Goal: Task Accomplishment & Management: Complete application form

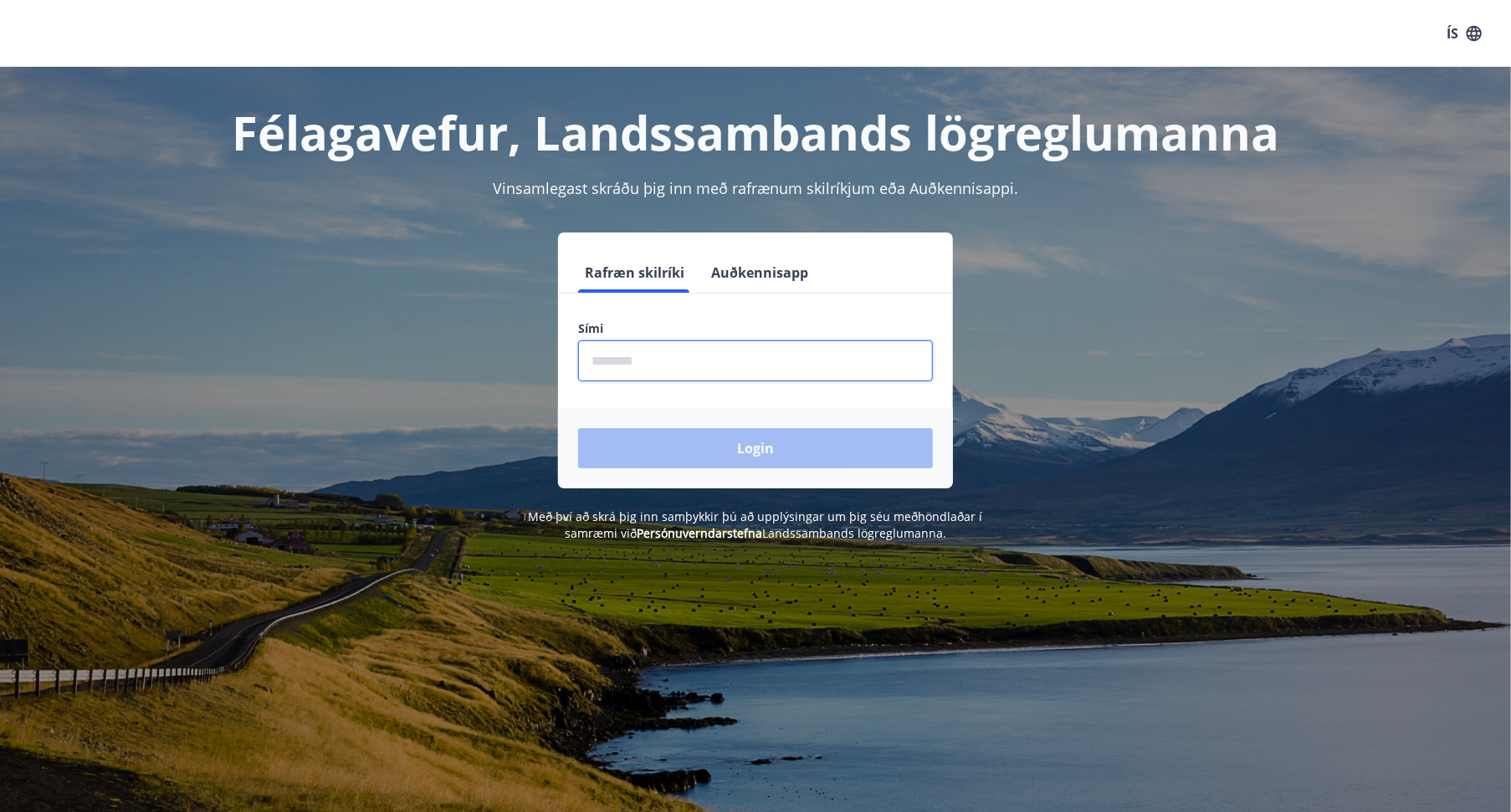
click at [608, 360] on input "phone" at bounding box center [756, 361] width 355 height 41
type input "********"
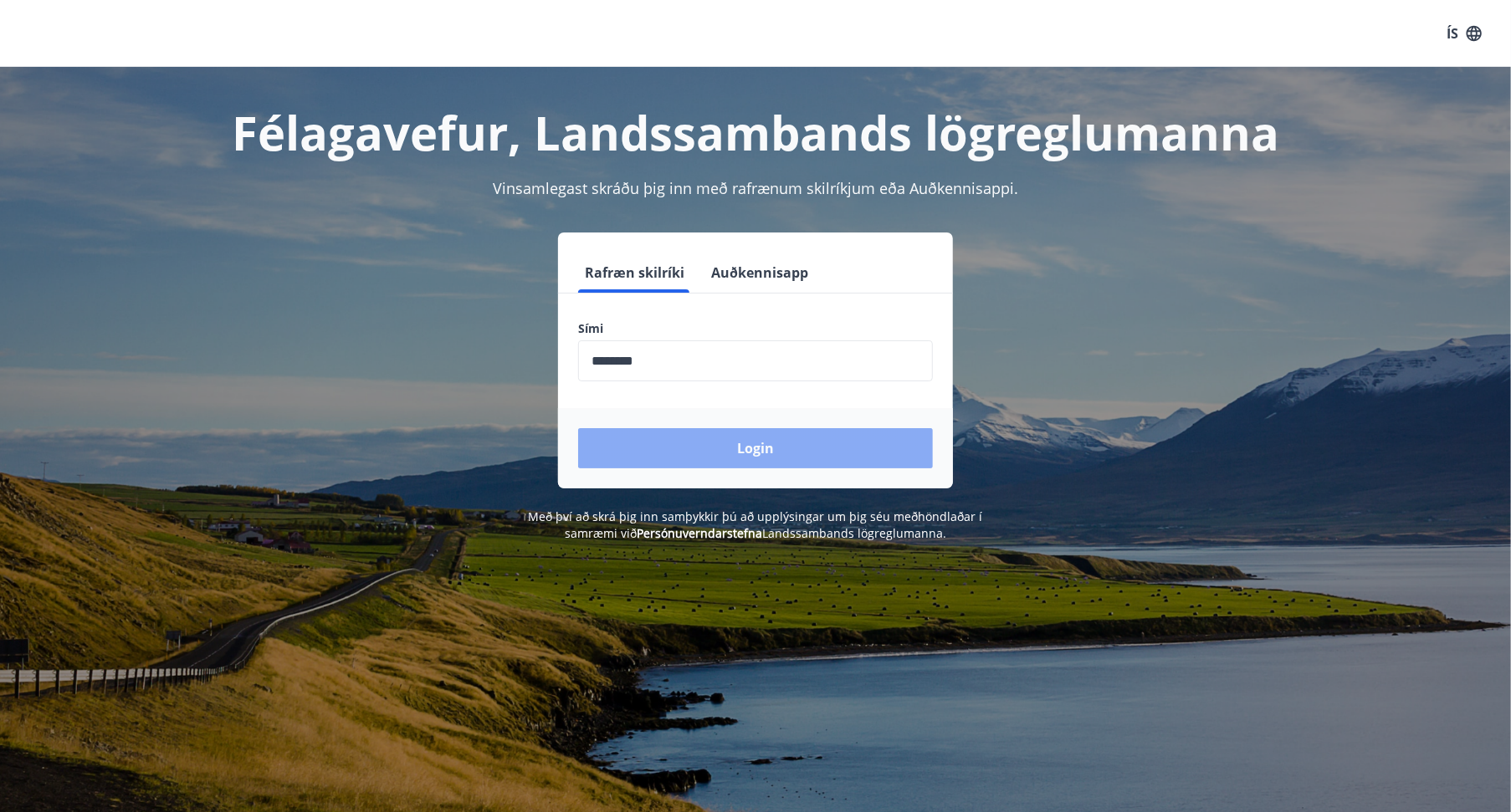
click at [761, 445] on button "Login" at bounding box center [756, 448] width 355 height 40
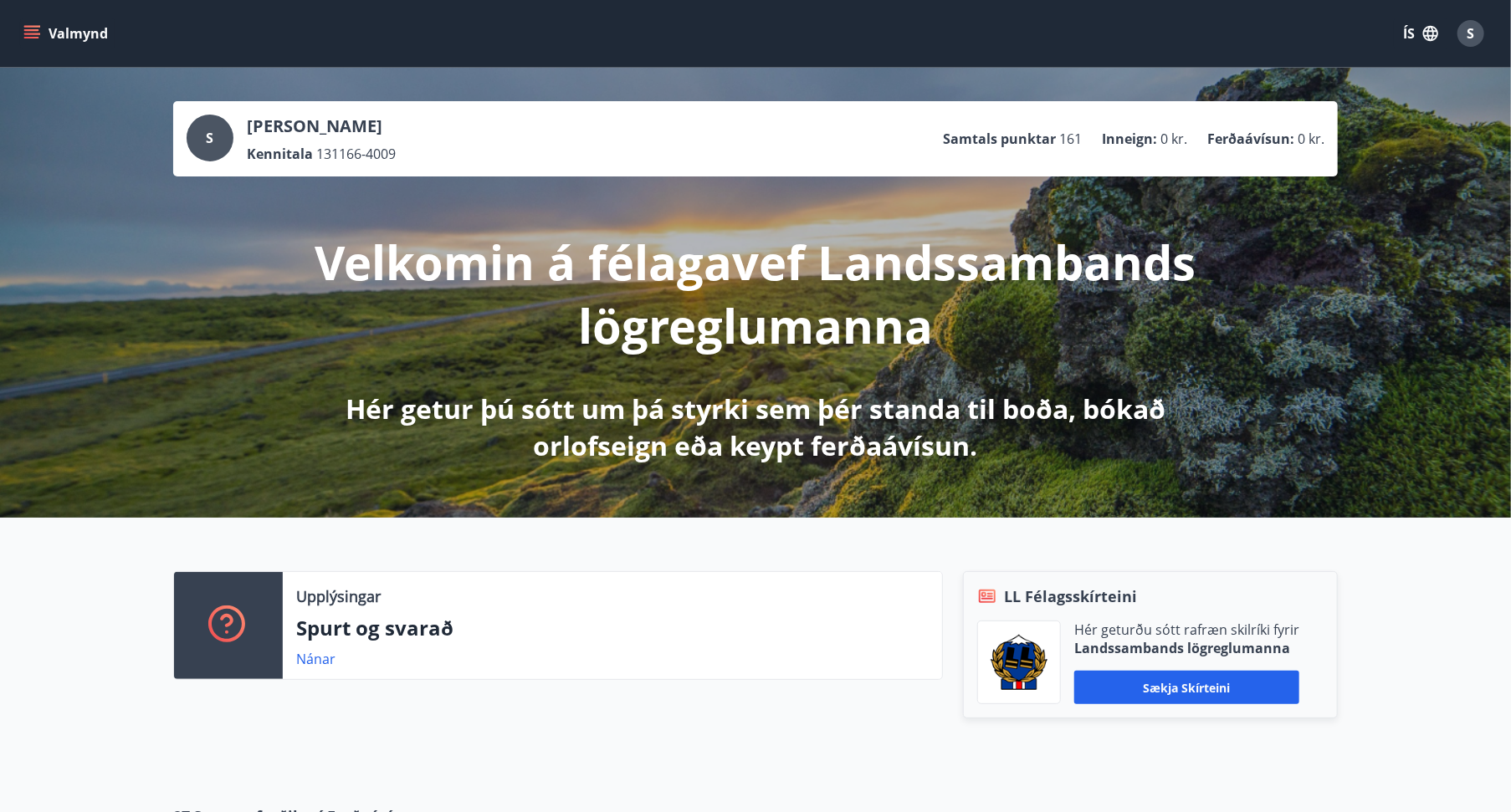
click at [30, 33] on icon "menu" at bounding box center [33, 34] width 19 height 2
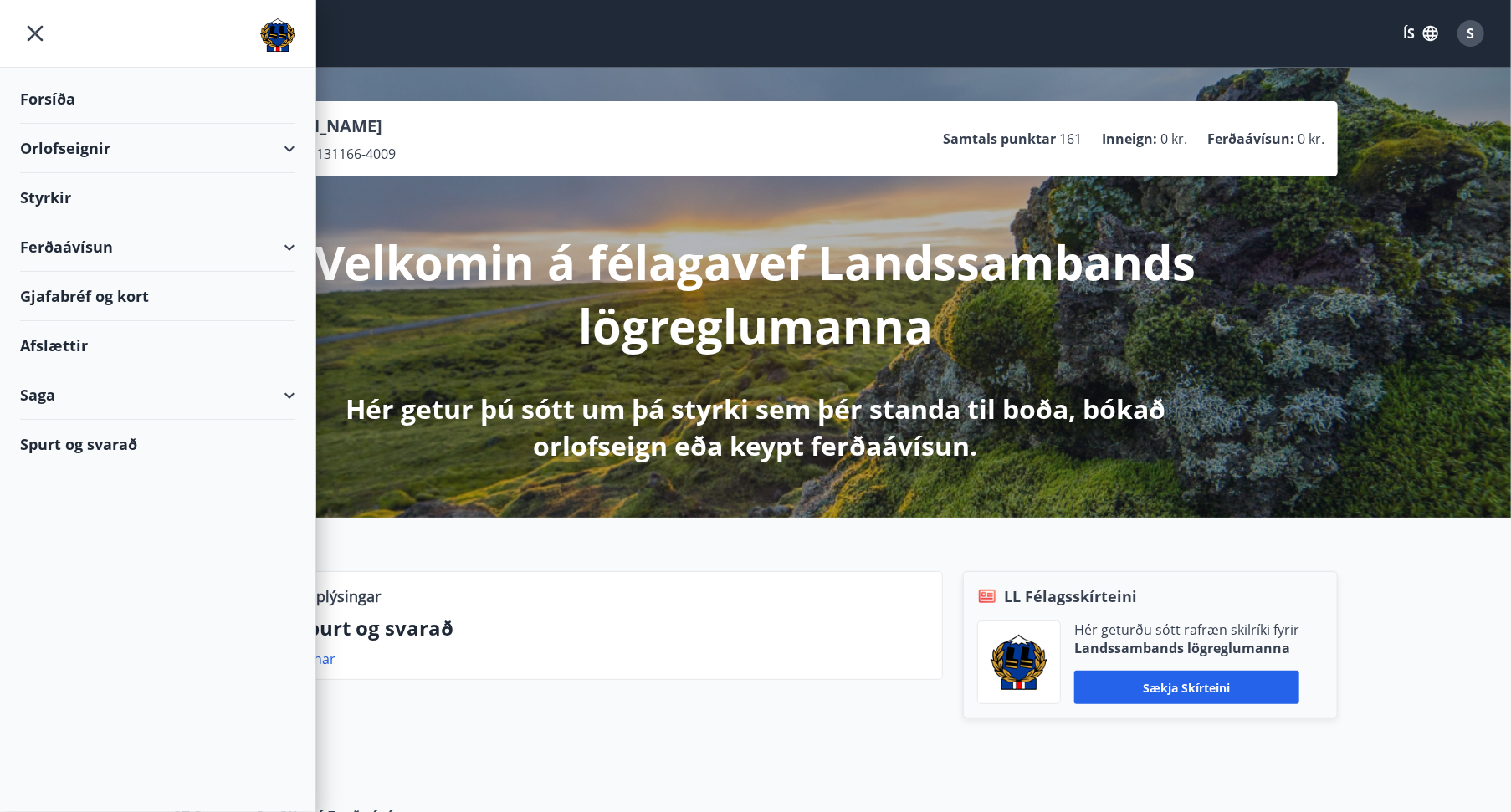
click at [50, 193] on div "Styrkir" at bounding box center [158, 198] width 275 height 50
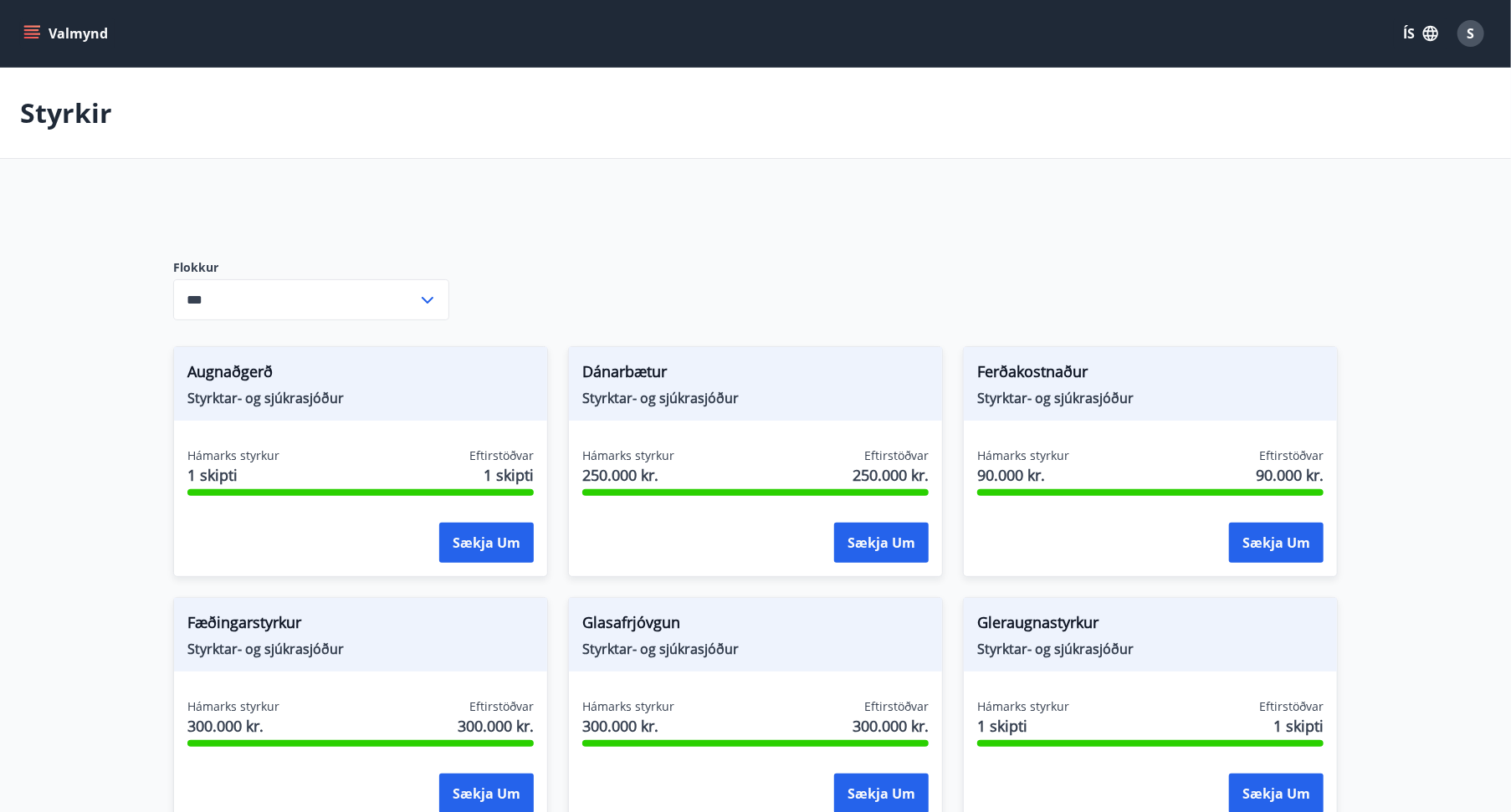
type input "***"
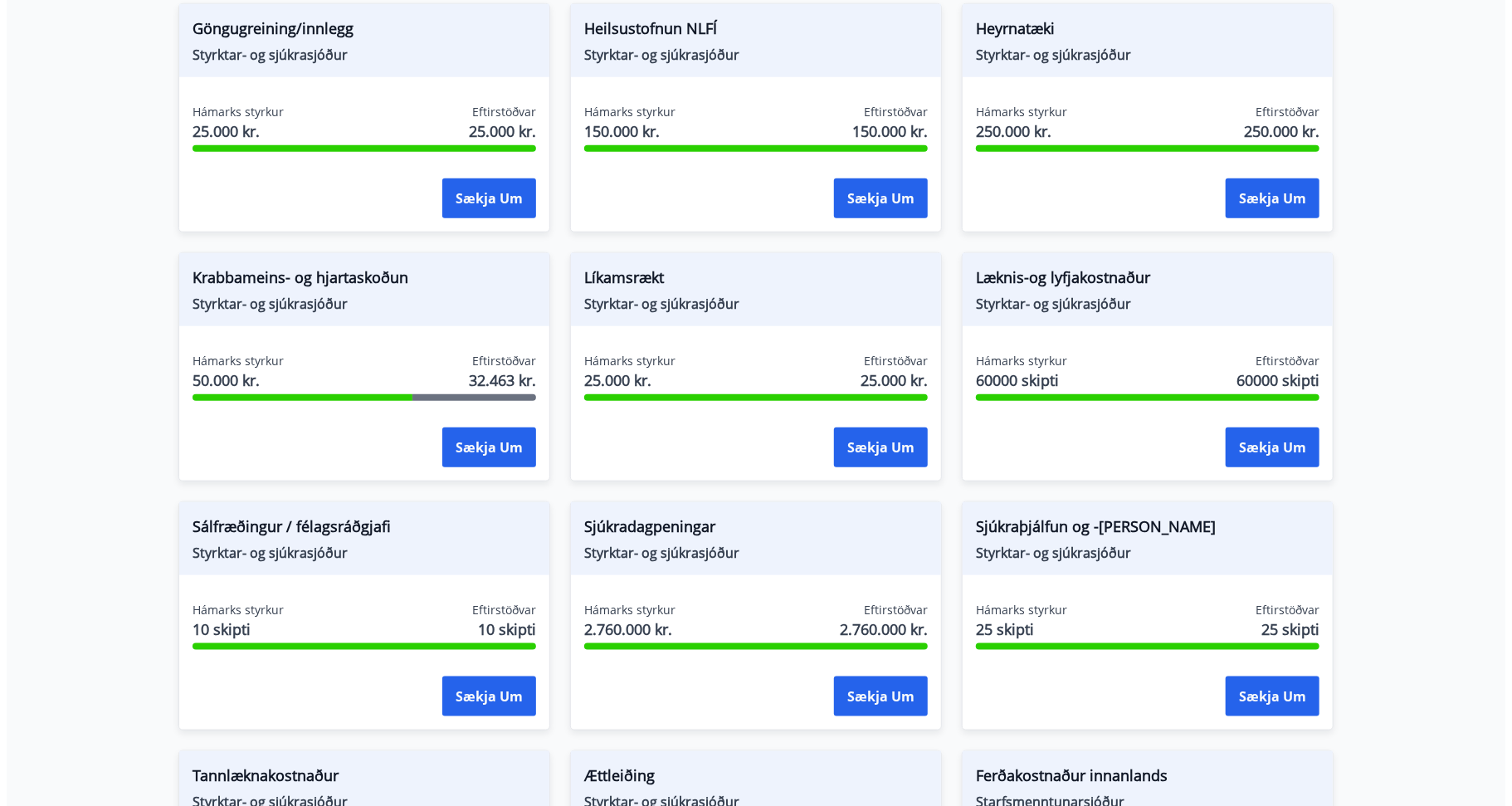
scroll to position [913, 0]
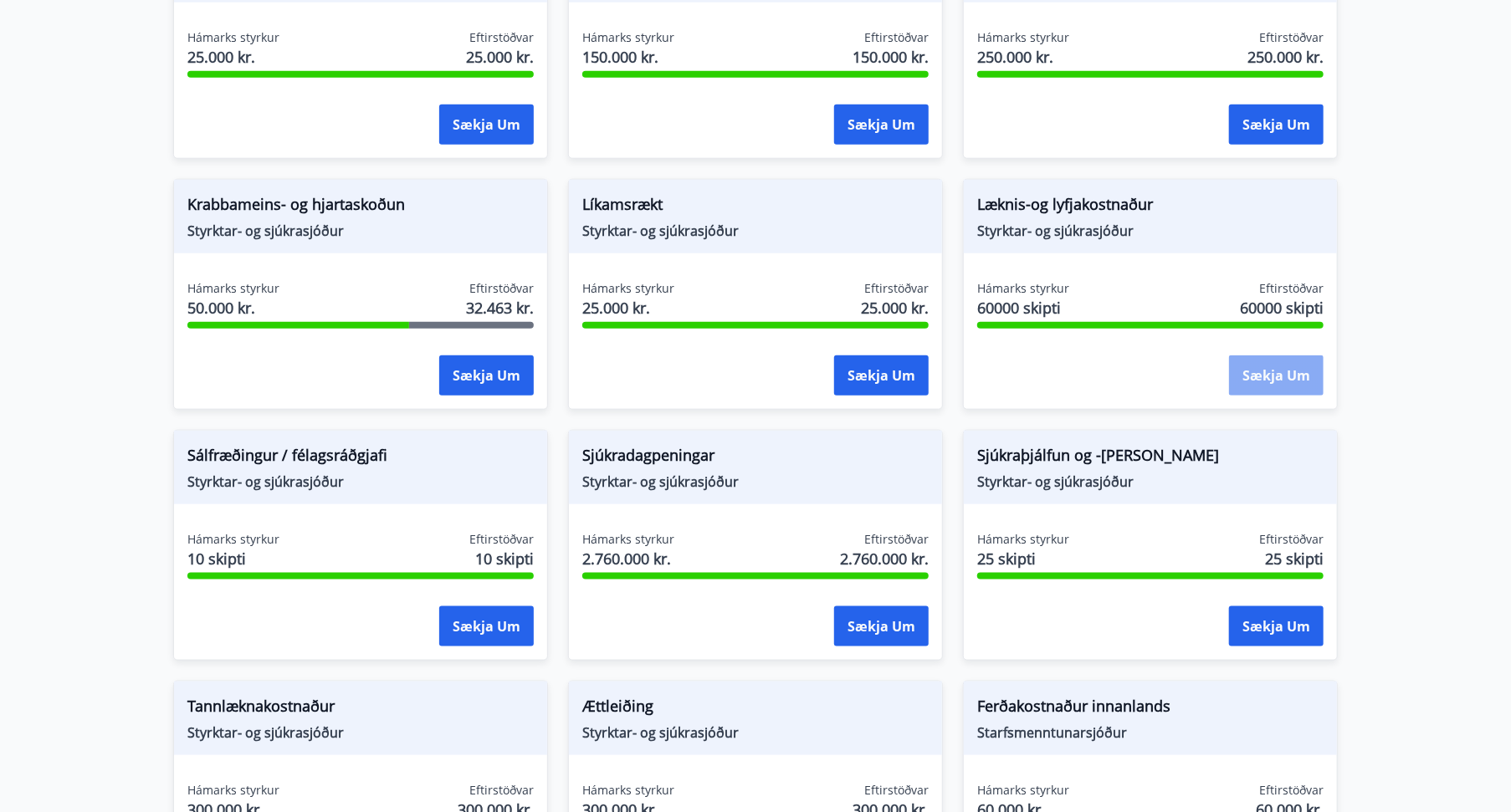
click at [1259, 371] on button "Sækja um" at bounding box center [1276, 375] width 95 height 40
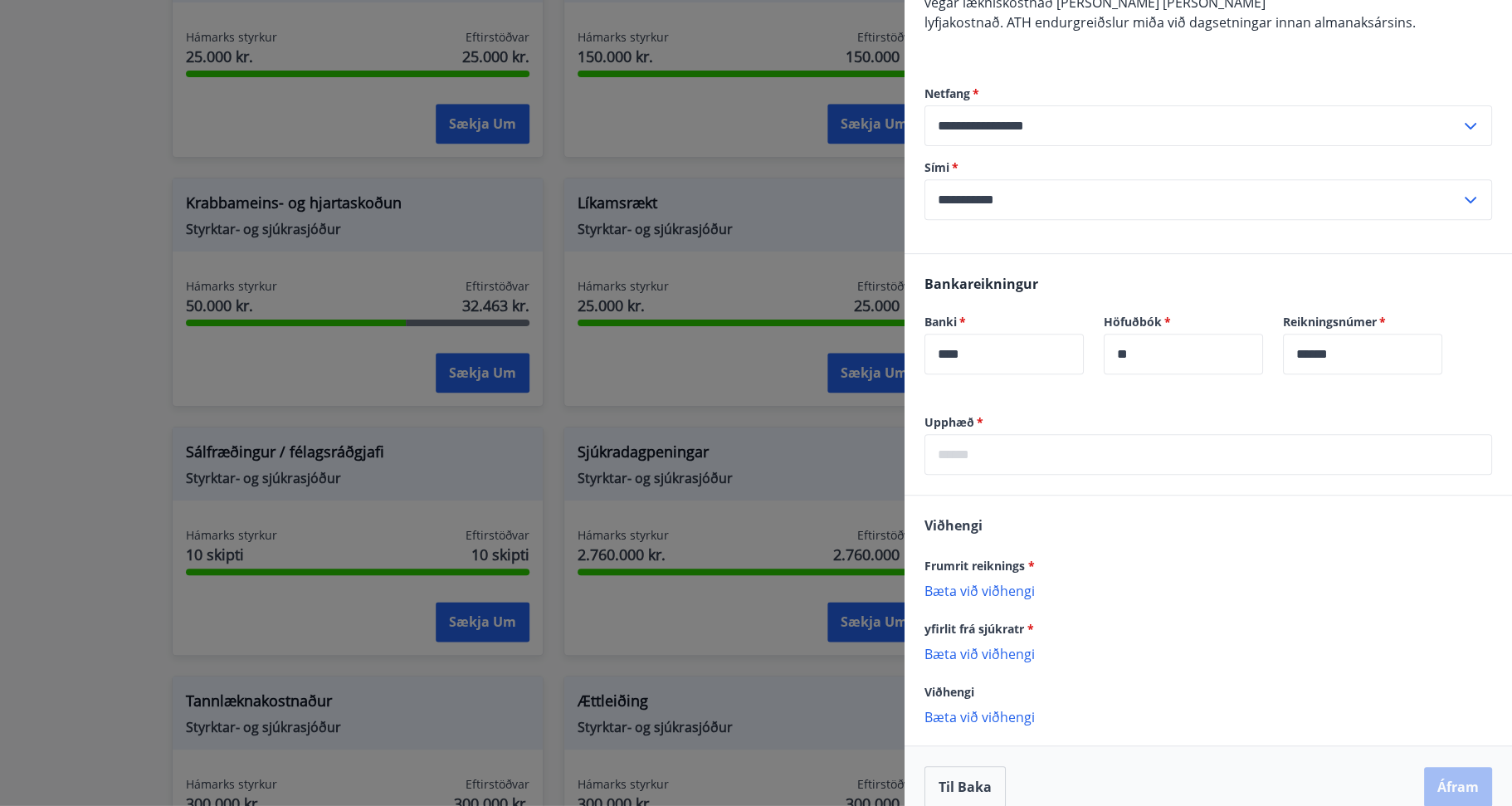
scroll to position [303, 0]
click at [956, 433] on input "text" at bounding box center [1208, 454] width 568 height 40
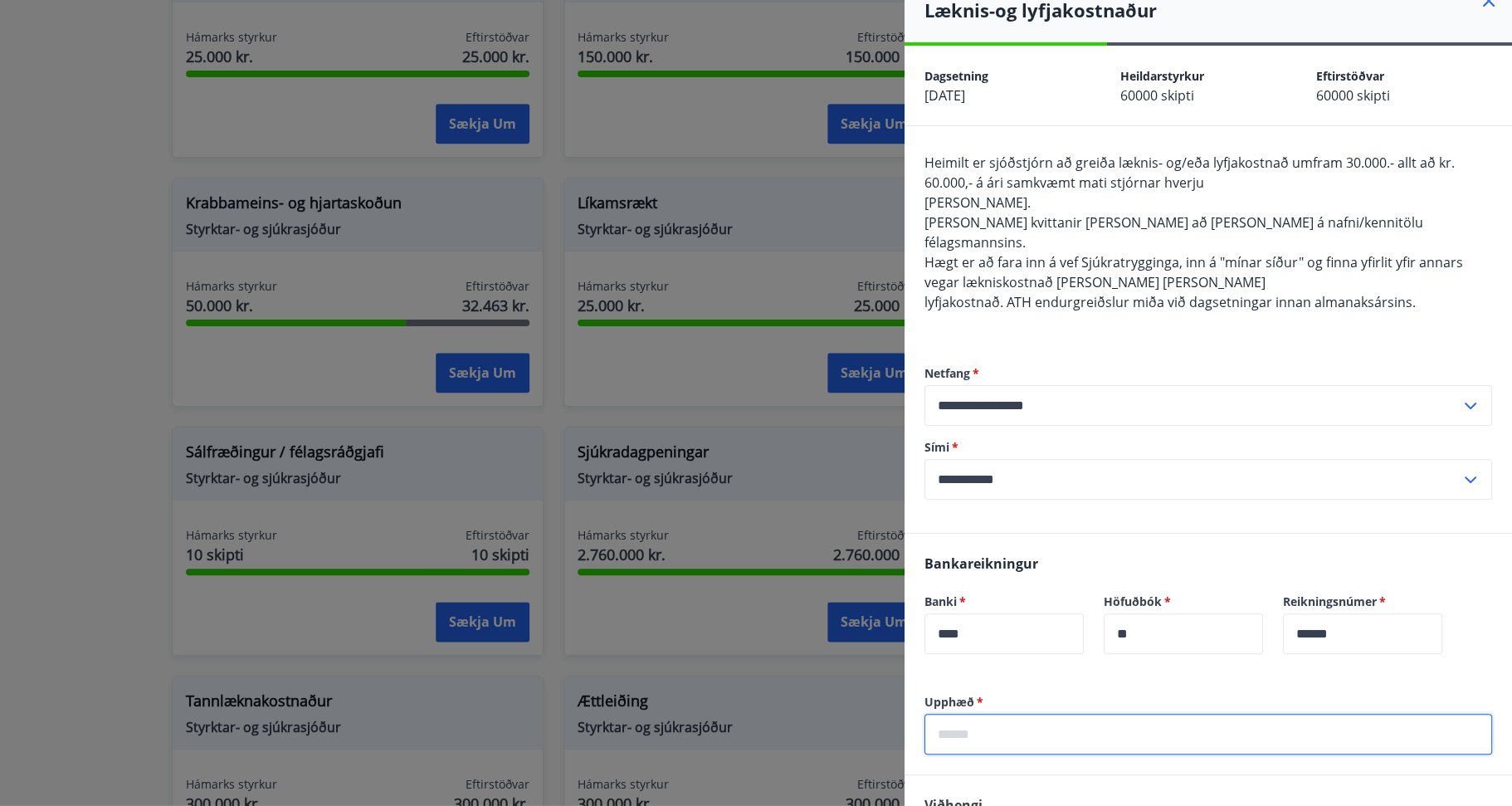
scroll to position [0, 0]
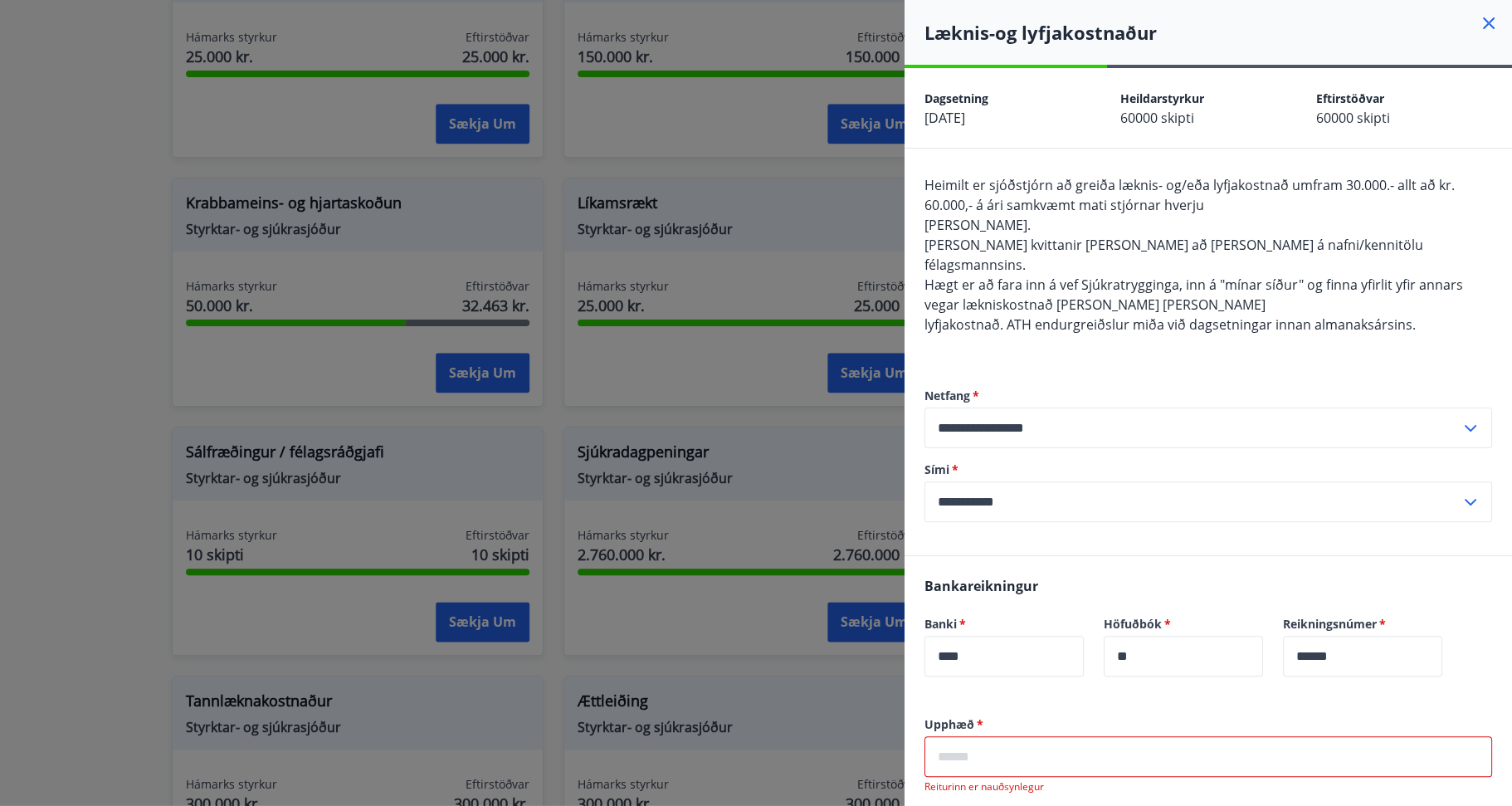
click at [983, 330] on div "Heimilt er sjóðstjórn að greiða læknis- og/eða lyfjakostnað umfram 30.000.- all…" at bounding box center [1208, 265] width 568 height 179
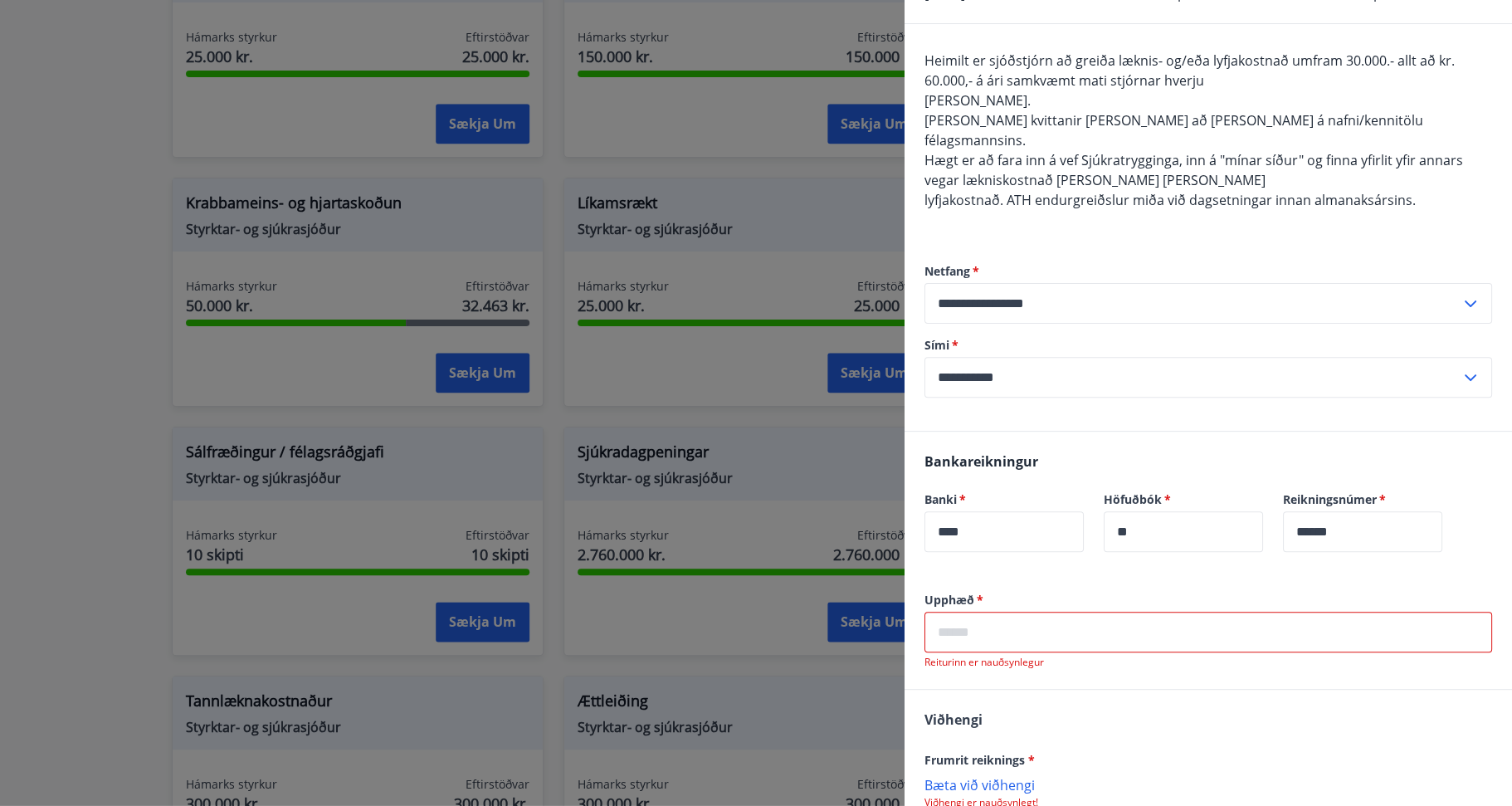
scroll to position [166, 0]
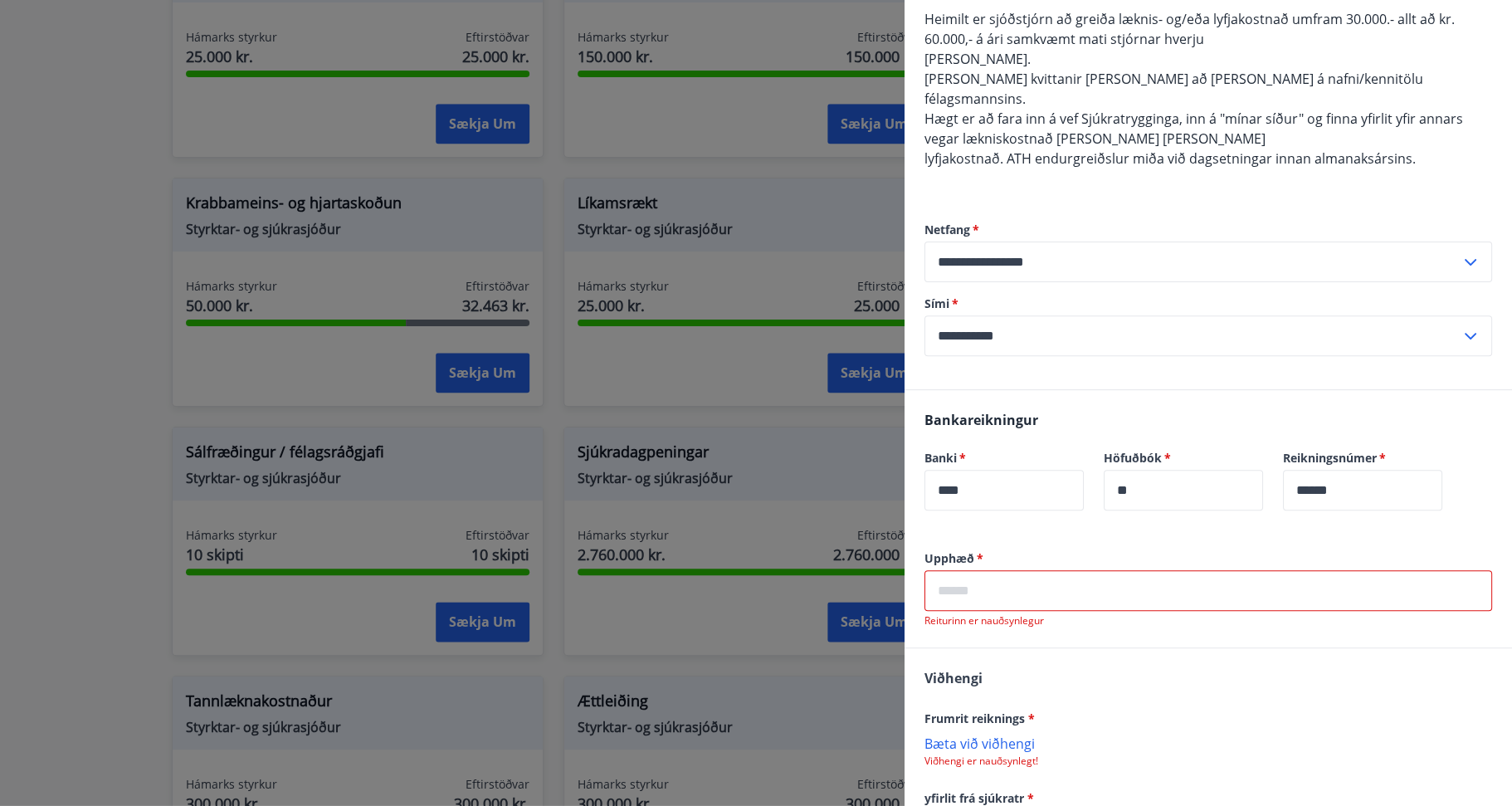
click at [969, 570] on input "text" at bounding box center [1208, 591] width 568 height 40
click at [976, 570] on input "text" at bounding box center [1208, 591] width 568 height 40
click at [959, 570] on input "text" at bounding box center [1208, 591] width 568 height 40
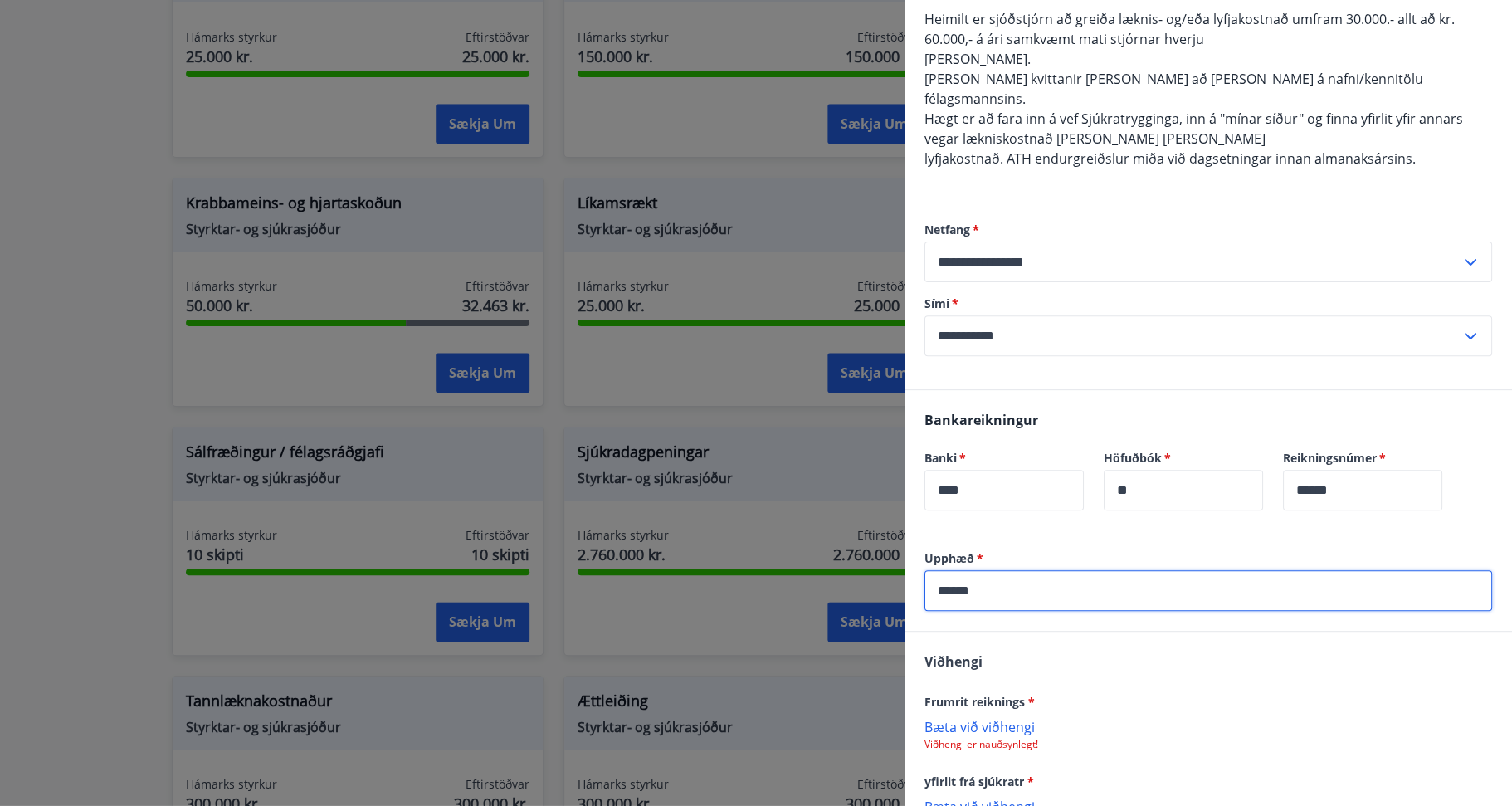
type input "******"
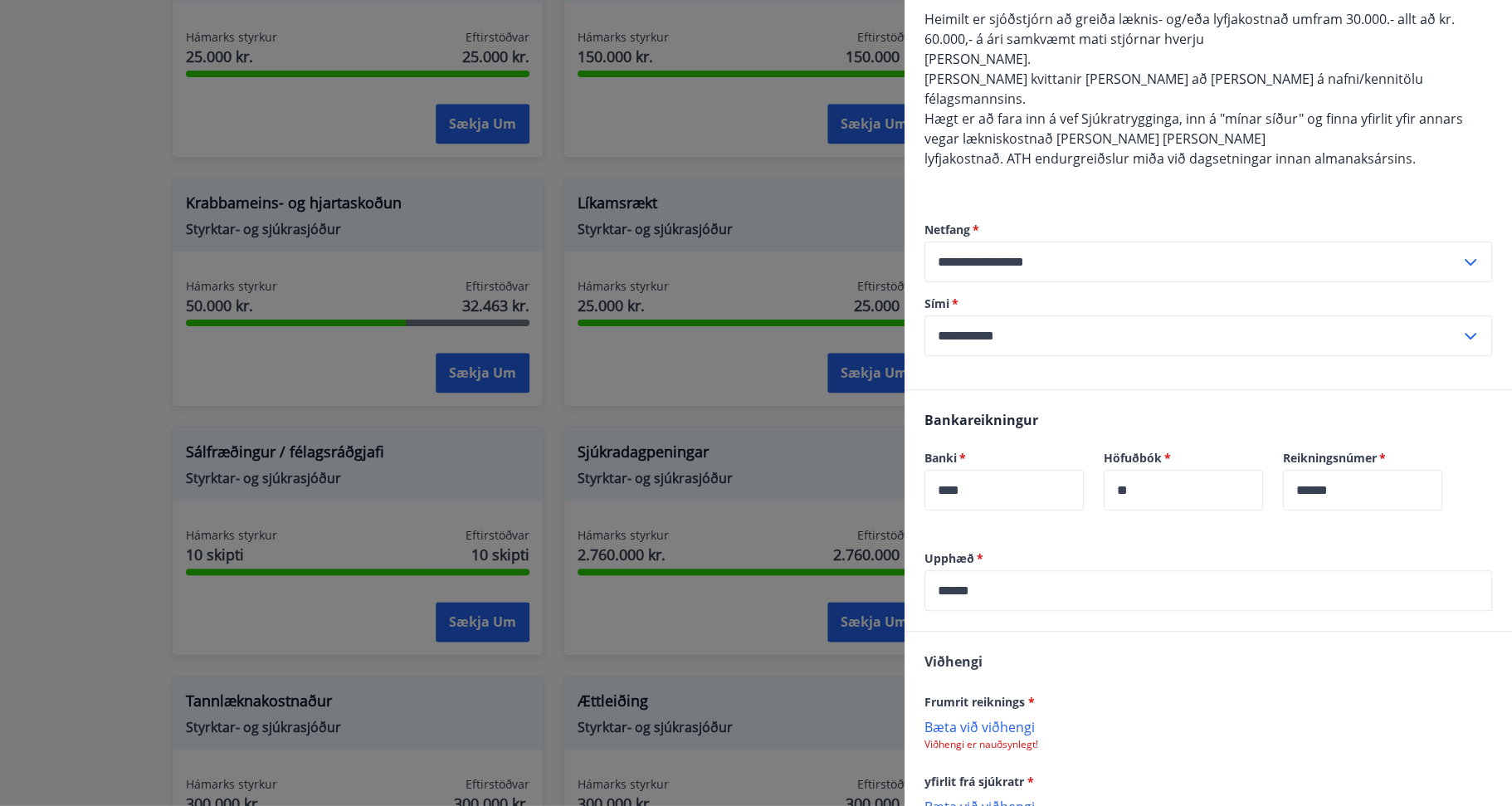
click at [1155, 639] on div "[PERSON_NAME] reiknings * [PERSON_NAME] við viðhengi Viðhengi er nauðsynlegt! y…" at bounding box center [1209, 773] width 608 height 282
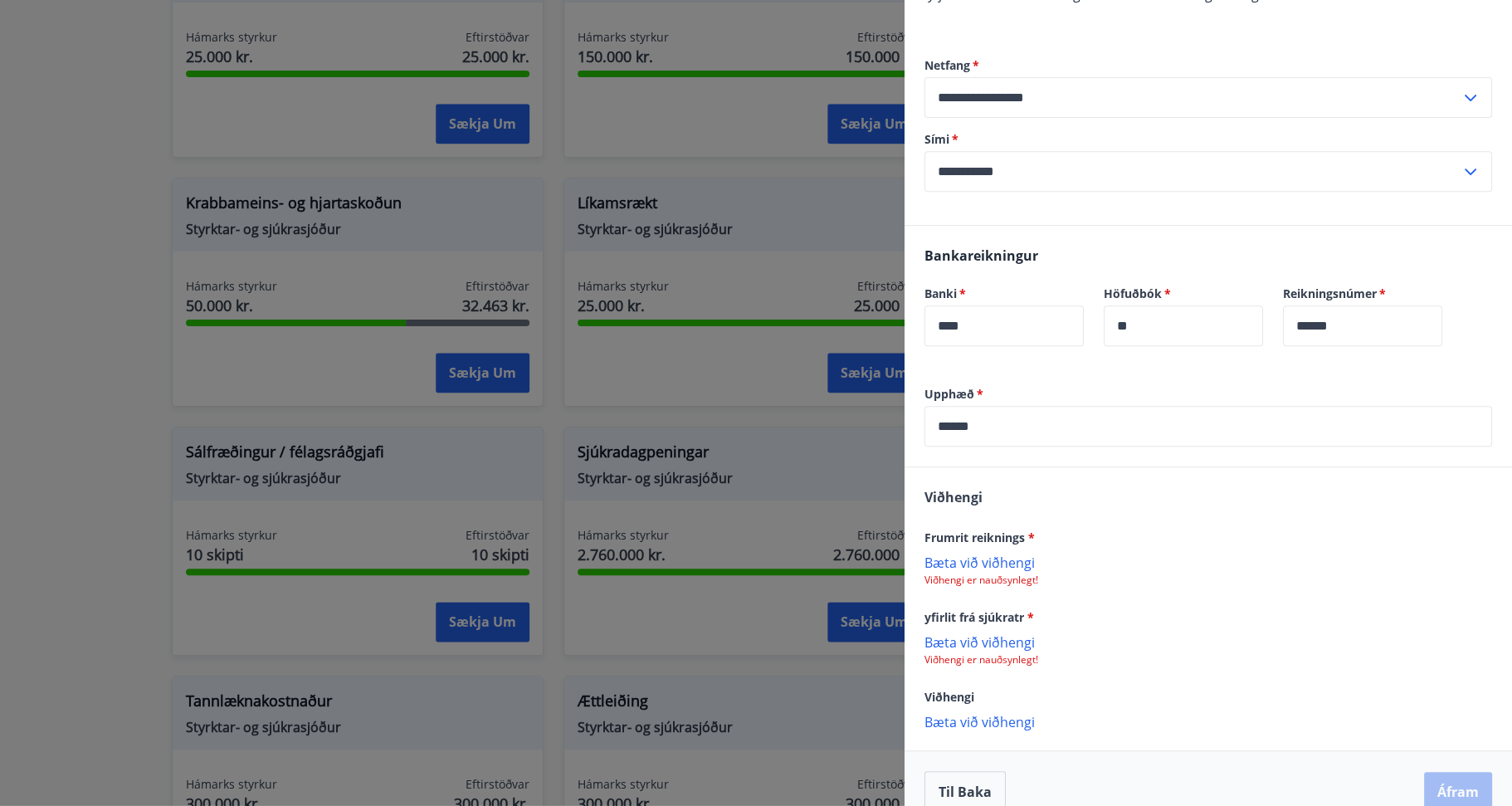
scroll to position [337, 0]
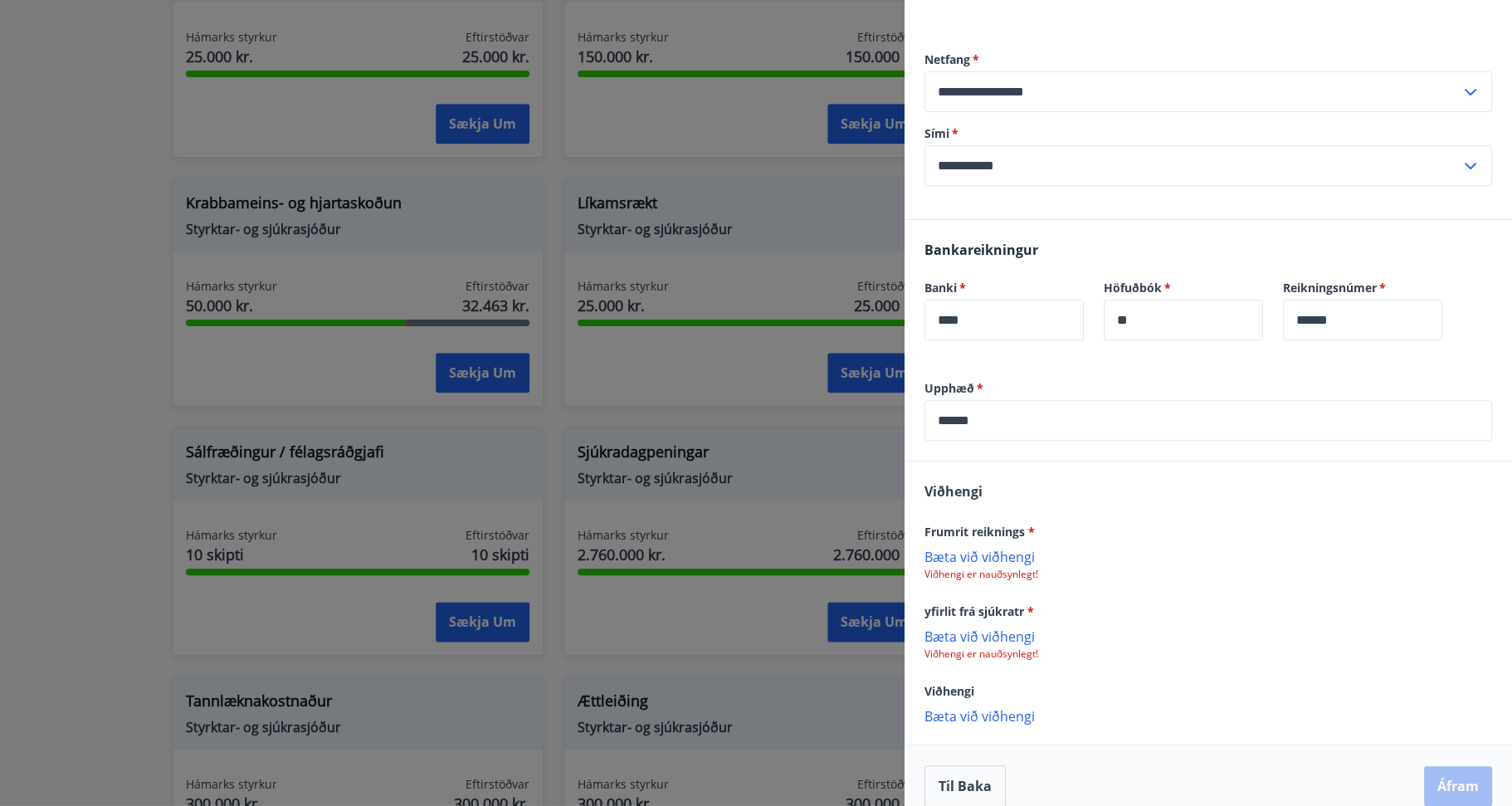
click at [1009, 548] on p "Bæta við viðhengi" at bounding box center [1208, 556] width 568 height 17
click at [952, 709] on p "Bæta við viðhengi" at bounding box center [1208, 717] width 568 height 17
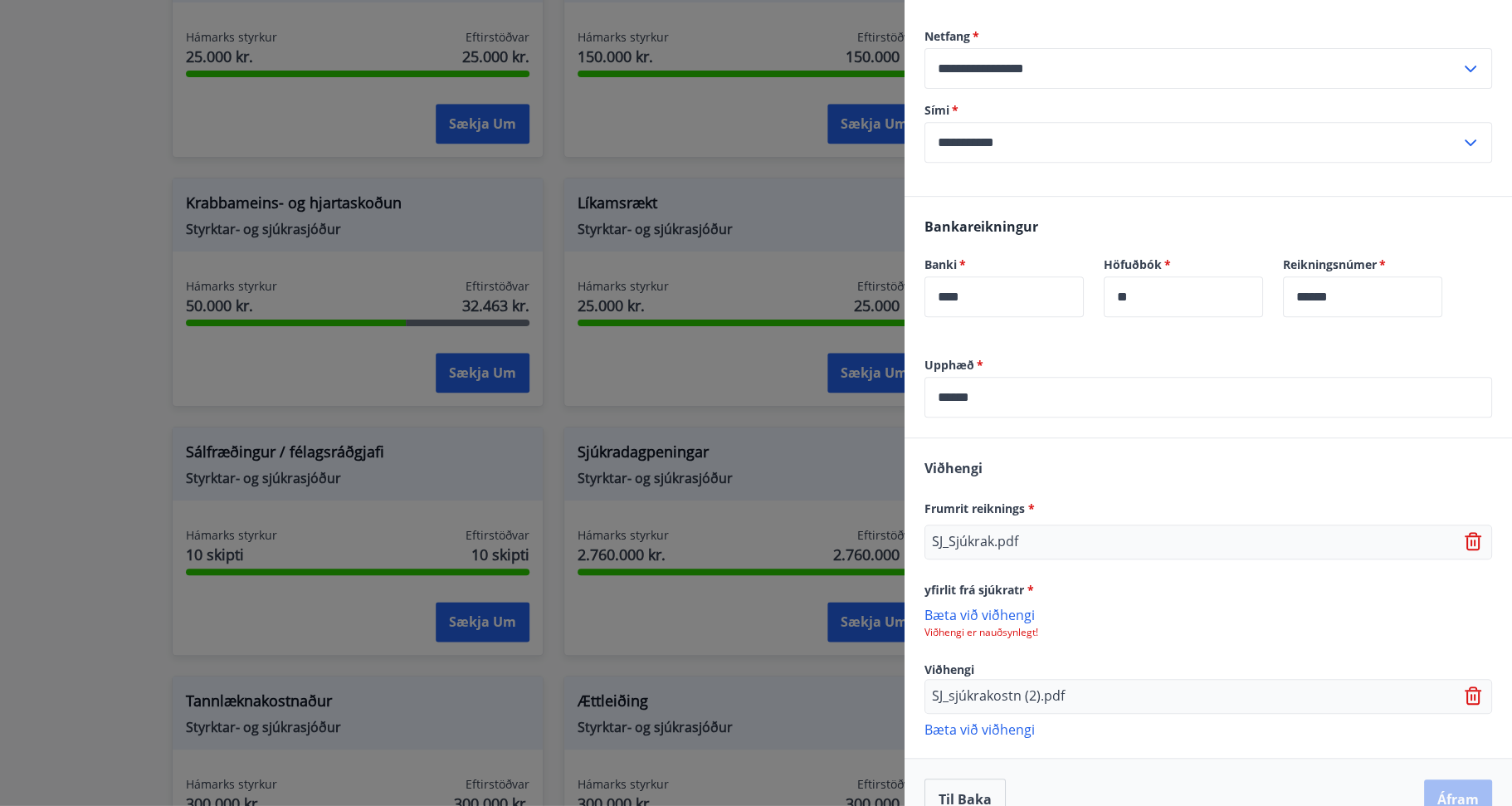
scroll to position [372, 0]
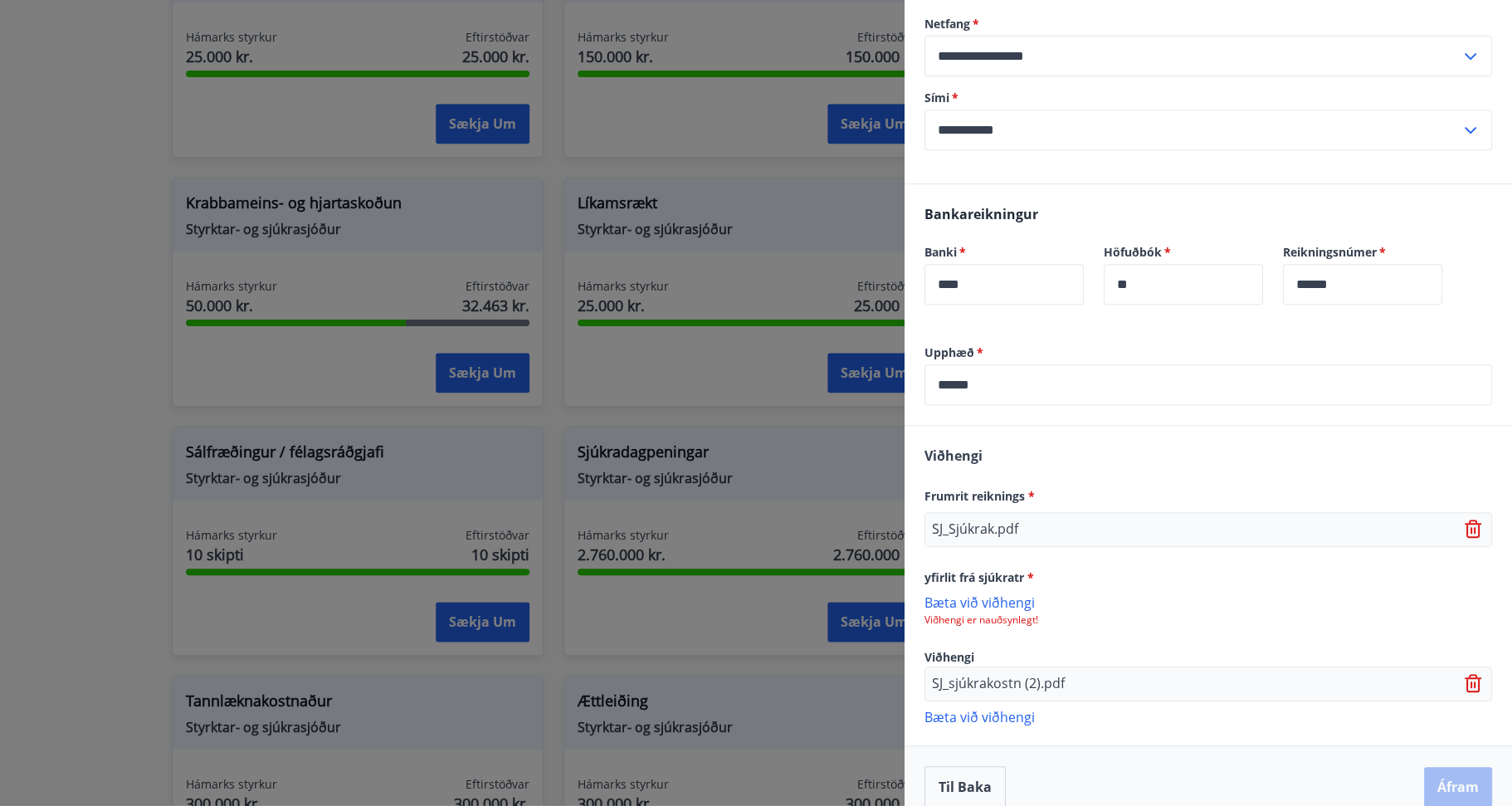
click at [976, 708] on p "Bæta við viðhengi" at bounding box center [1208, 716] width 568 height 17
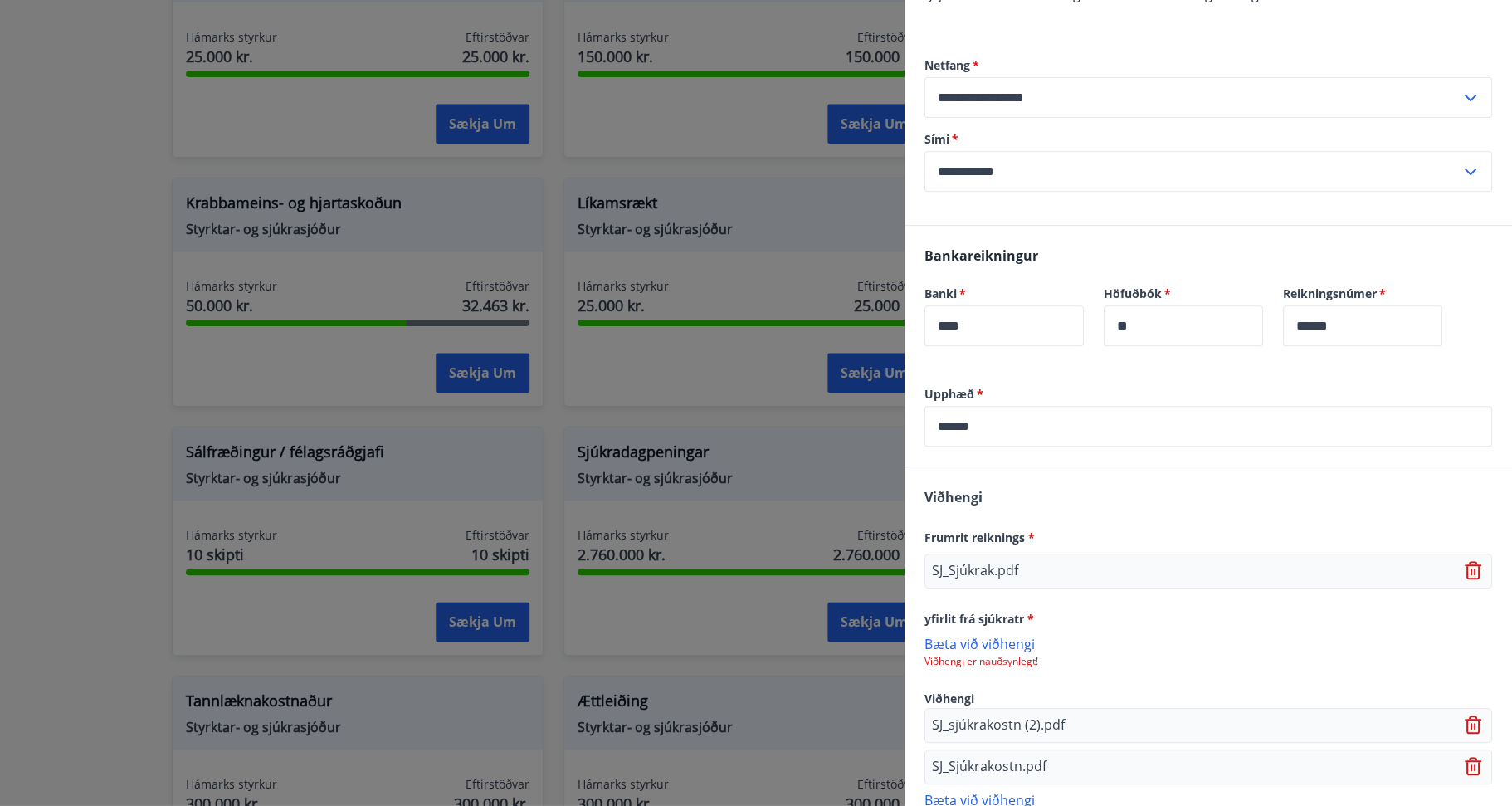
scroll to position [413, 0]
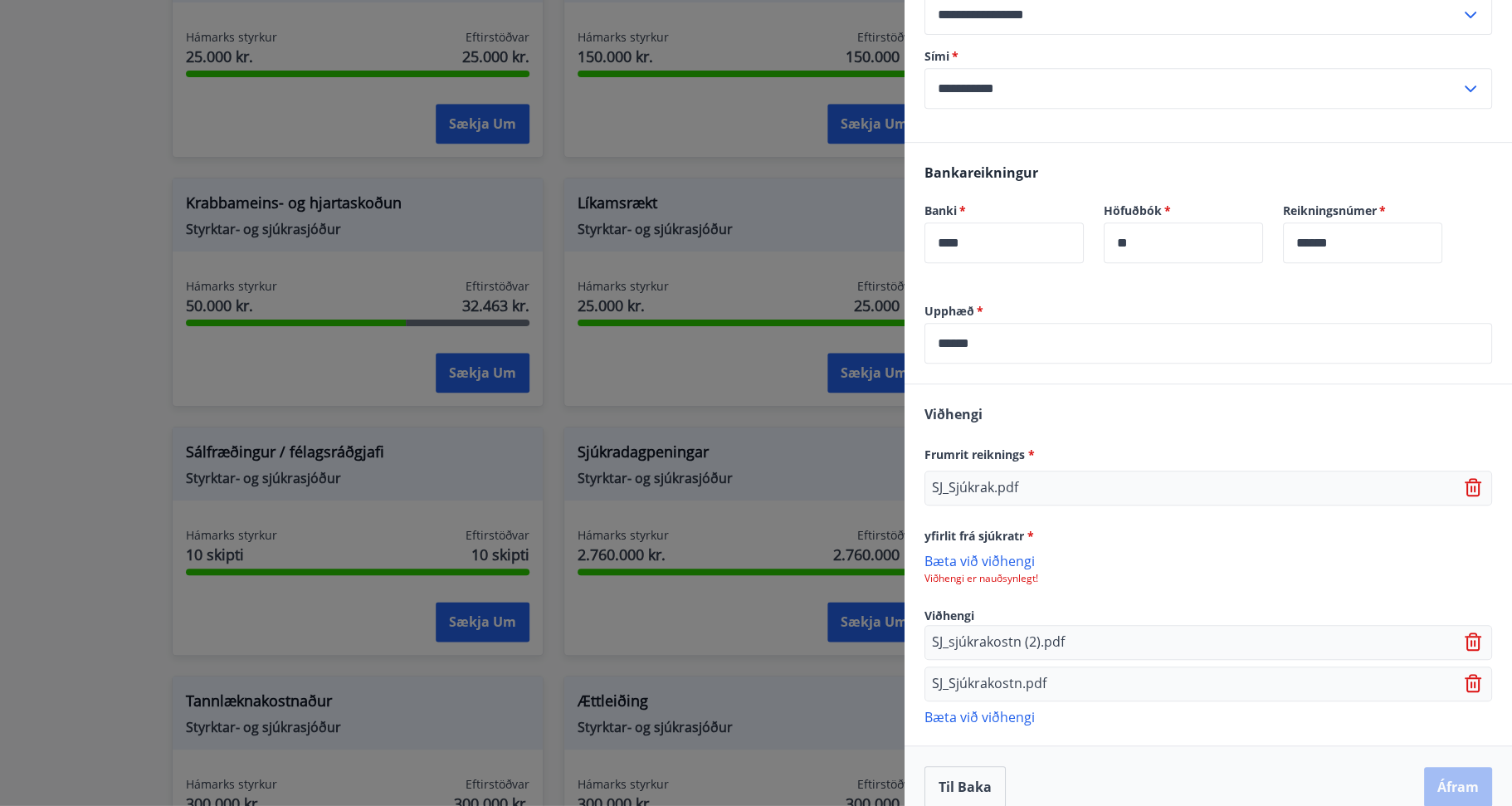
click at [1318, 766] on div "Til baka Áfram" at bounding box center [1208, 787] width 568 height 41
click at [1083, 406] on div "[PERSON_NAME] reiknings * SJ_Sjúkrak.pdf yfirlit frá sjúkratr * [PERSON_NAME] v…" at bounding box center [1209, 564] width 608 height 360
click at [988, 552] on p "Bæta við viðhengi" at bounding box center [1208, 560] width 568 height 17
click at [988, 552] on p "Bæta við viðhengi" at bounding box center [1208, 560] width 568 height 17
click at [995, 552] on p "Bæta við viðhengi" at bounding box center [1208, 560] width 568 height 17
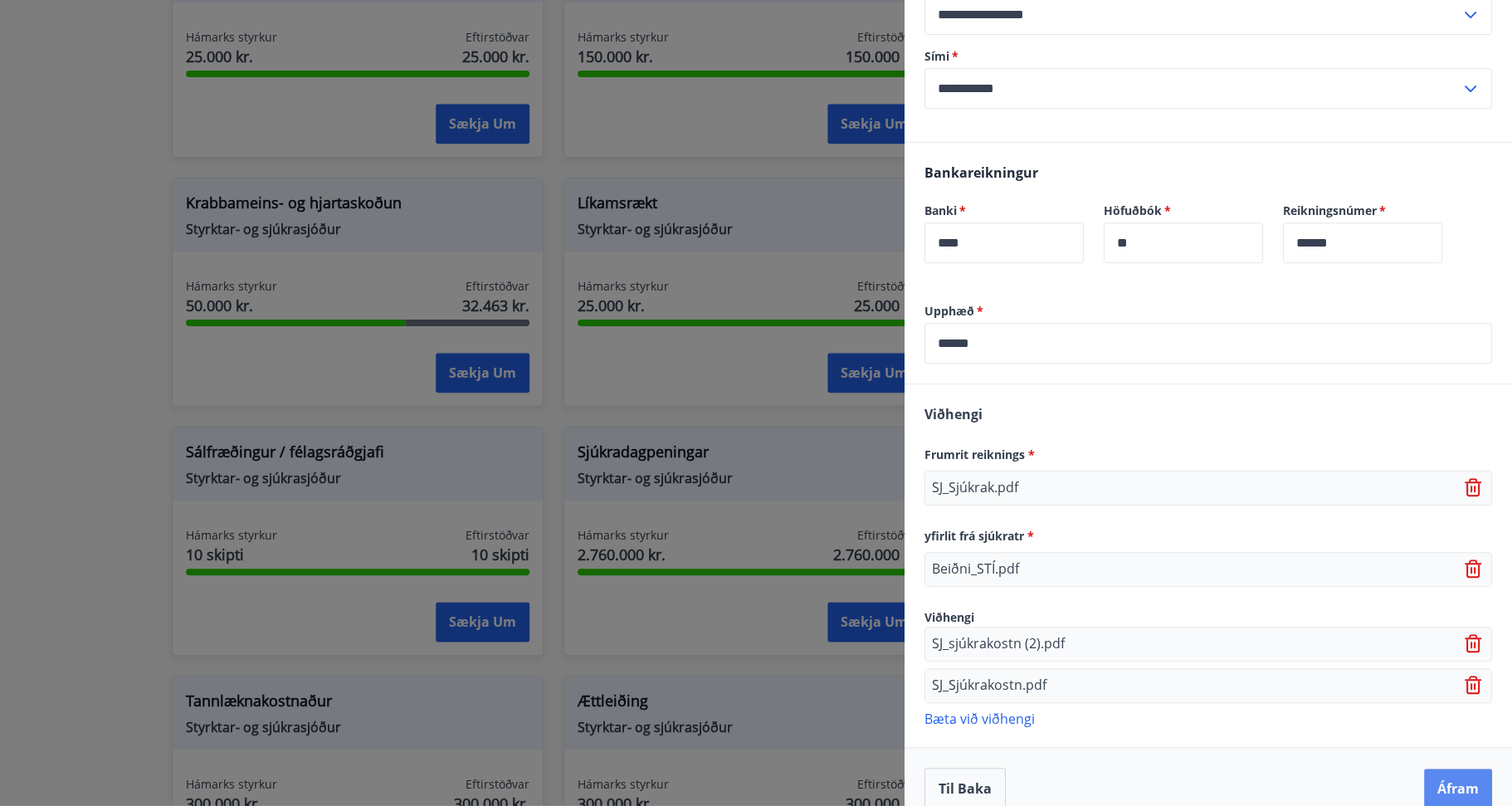
click at [1435, 769] on button "Áfram" at bounding box center [1458, 788] width 68 height 40
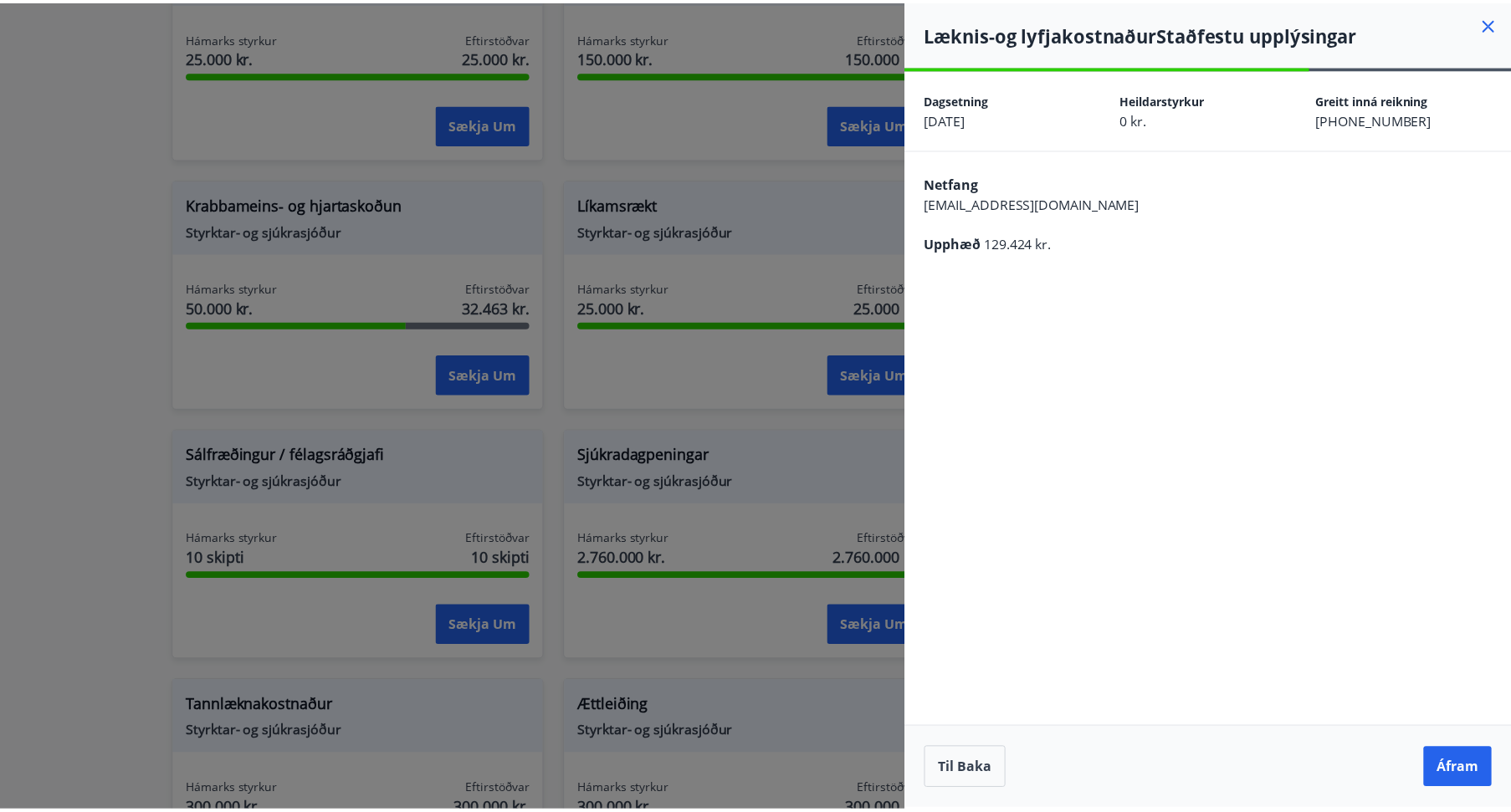
scroll to position [0, 0]
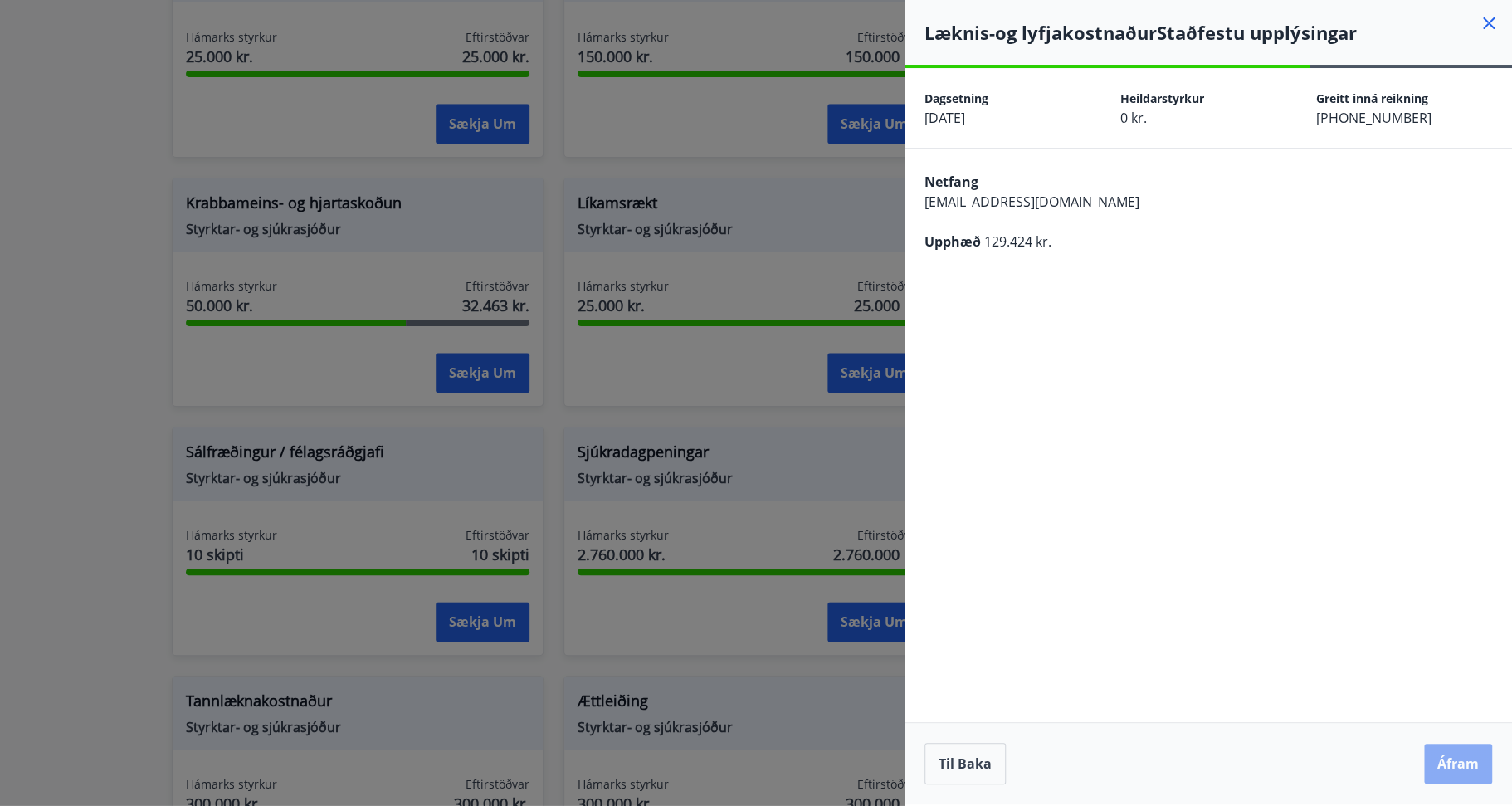
click at [1451, 763] on button "Áfram" at bounding box center [1458, 764] width 68 height 40
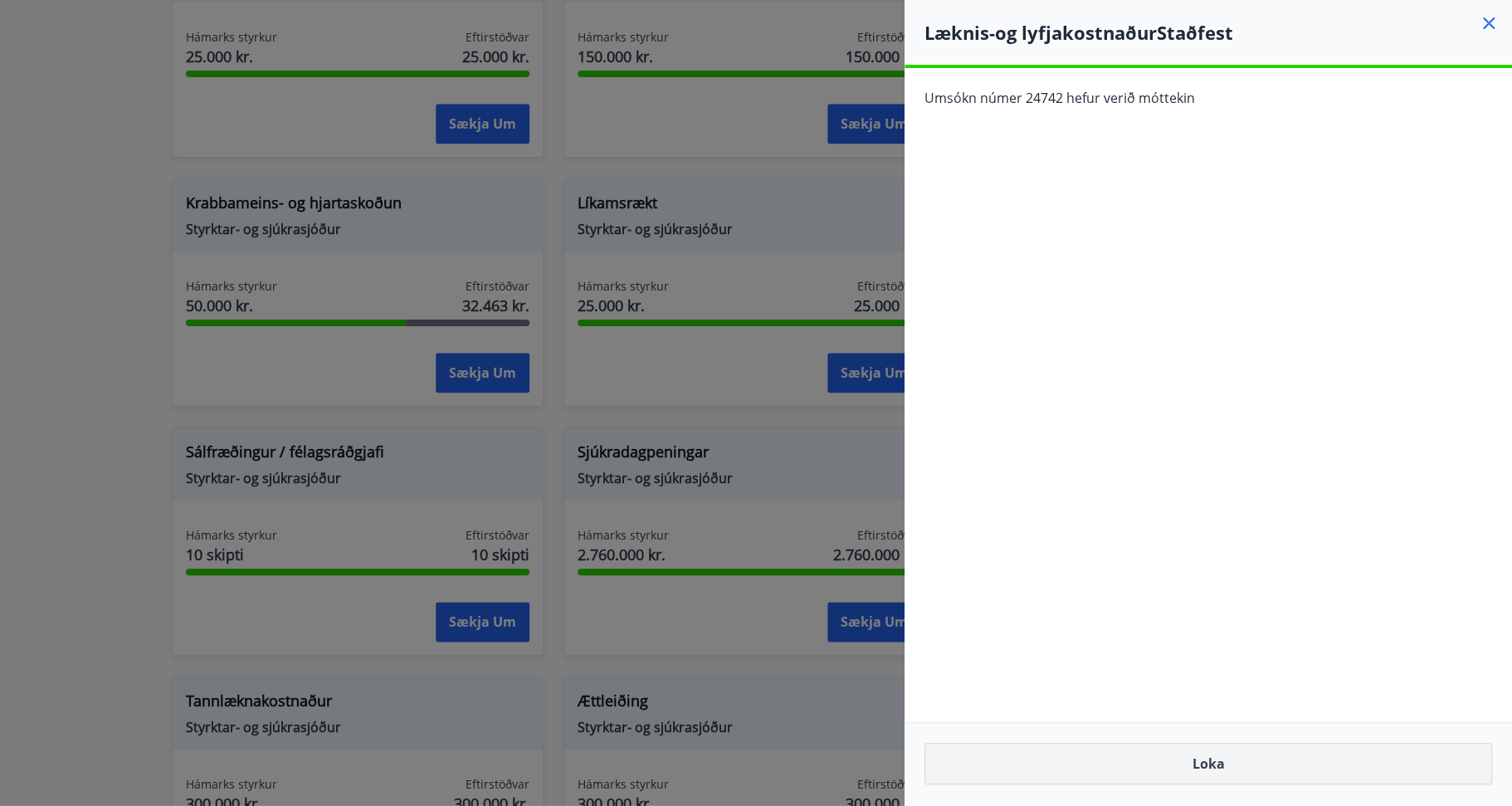
click at [1208, 766] on button "Loka" at bounding box center [1208, 764] width 568 height 41
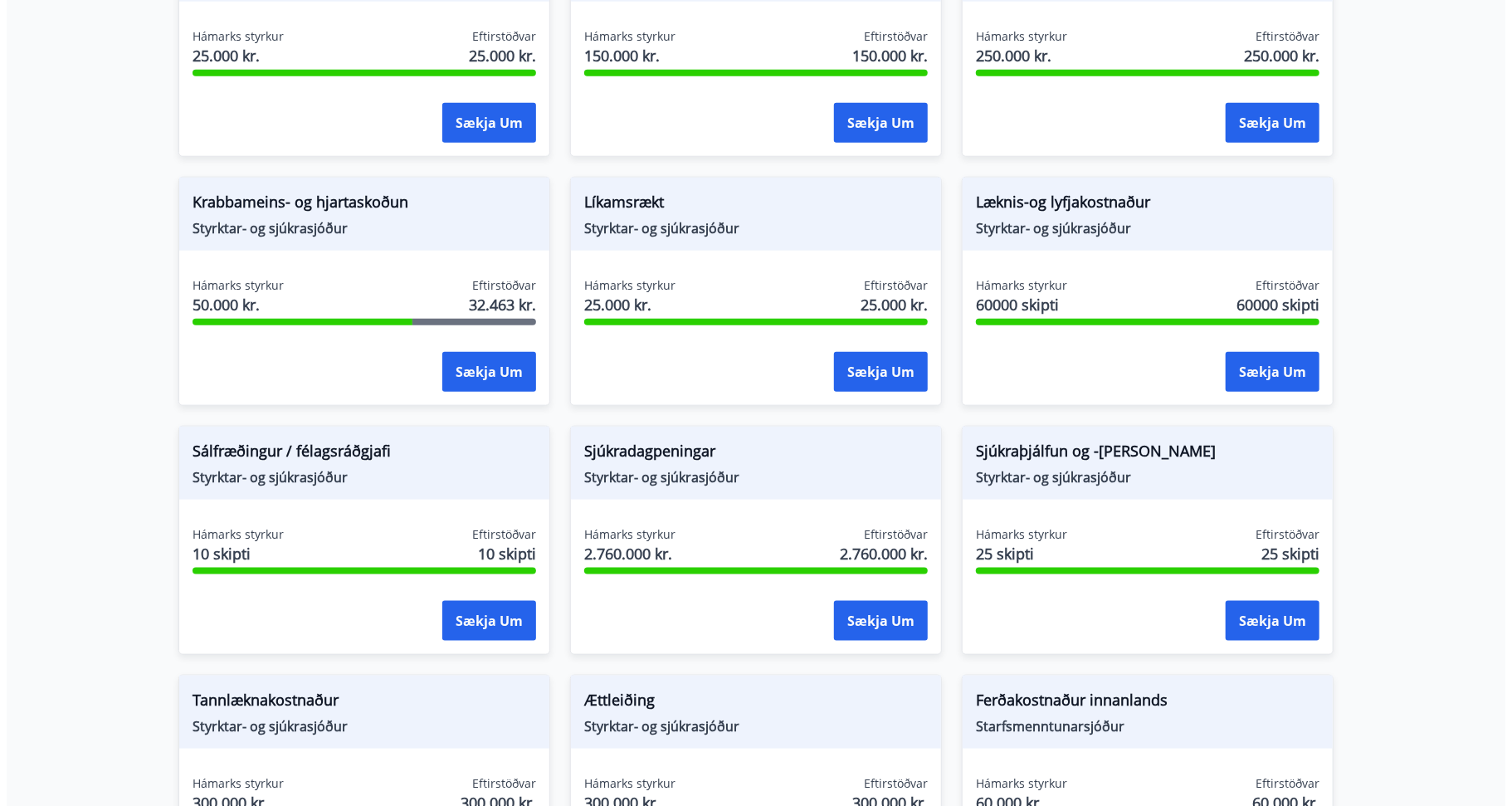
scroll to position [997, 0]
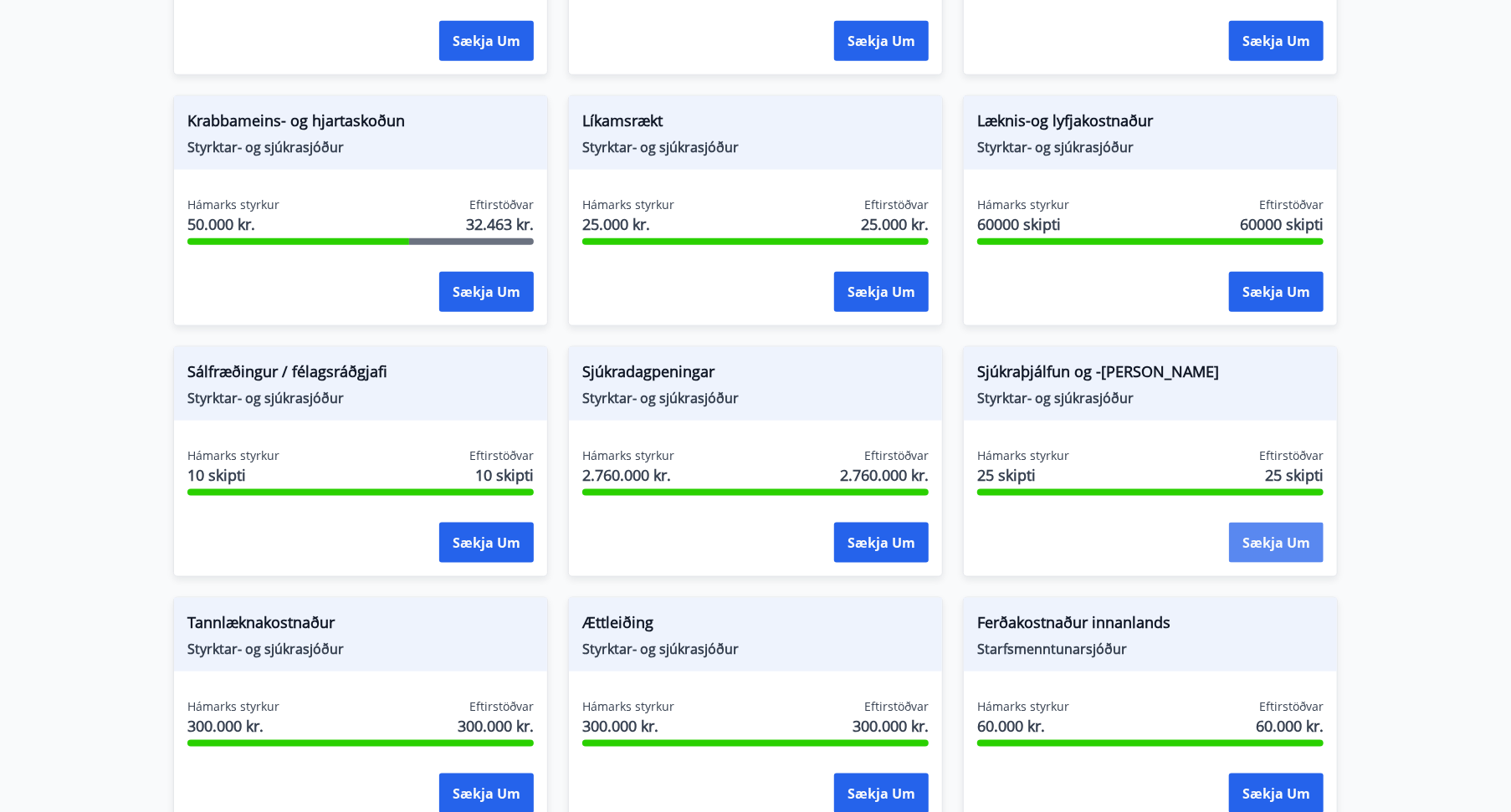
click at [1289, 537] on button "Sækja um" at bounding box center [1276, 542] width 95 height 40
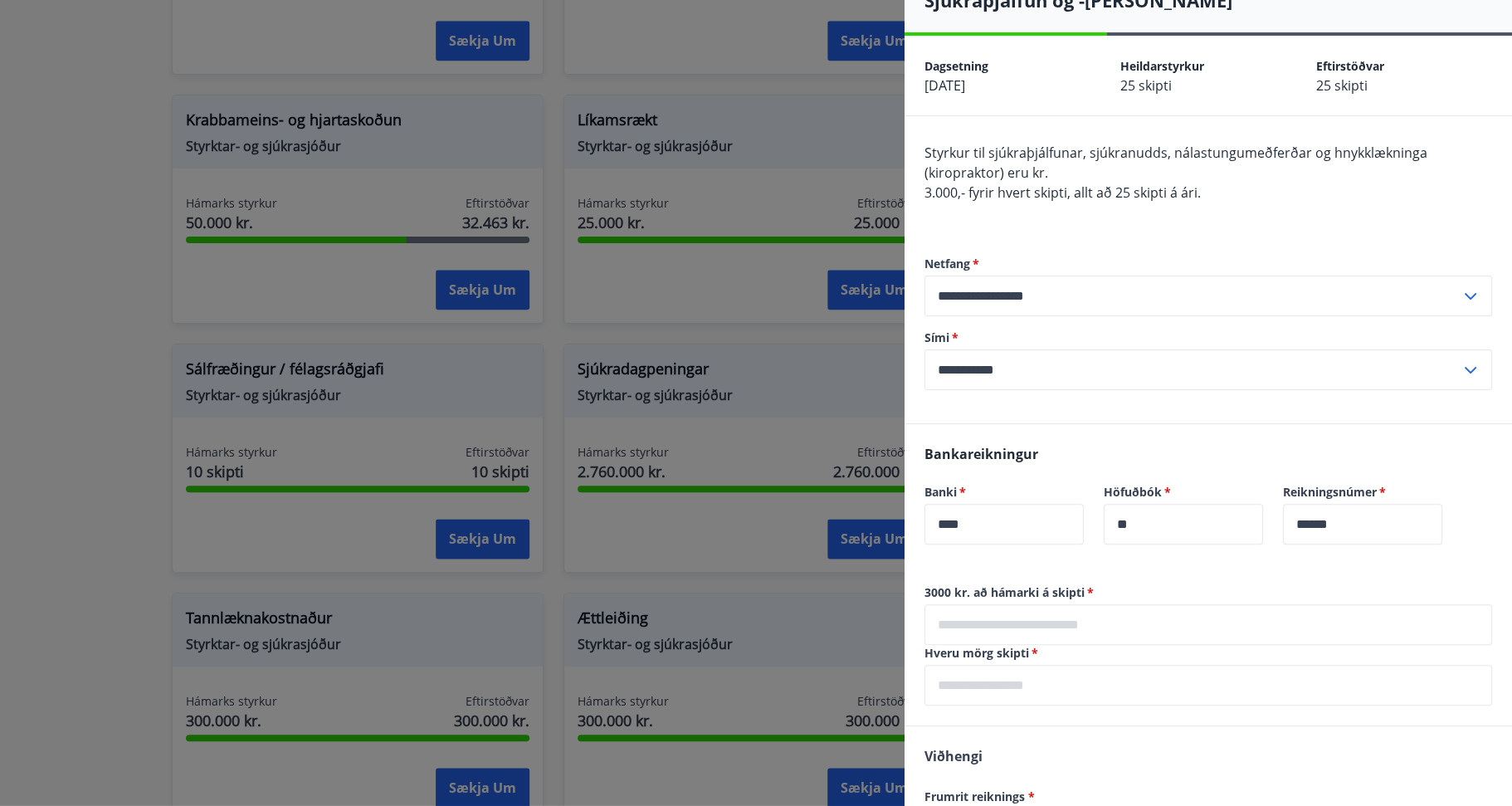
scroll to position [138, 0]
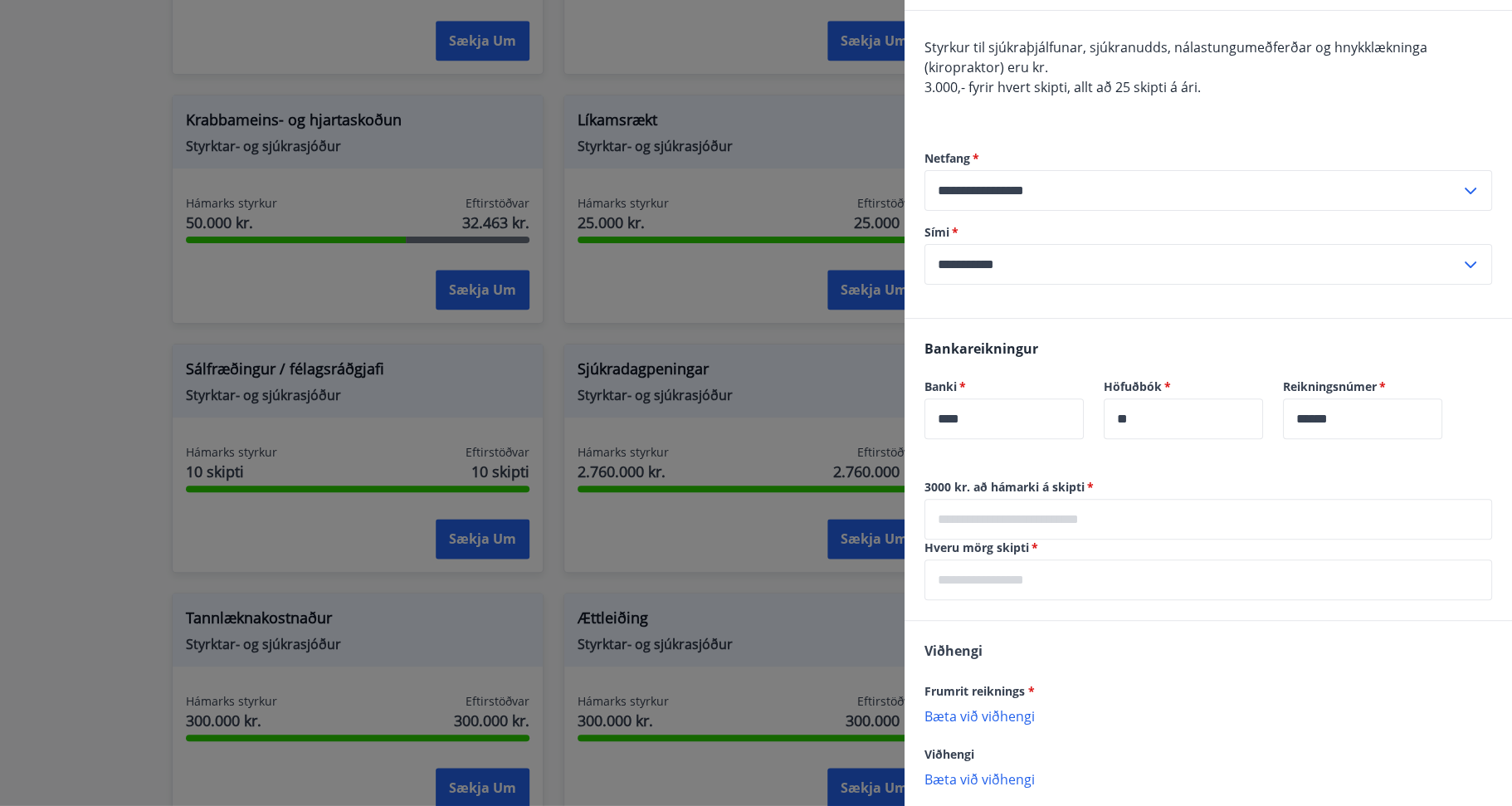
click at [951, 519] on input "text" at bounding box center [1208, 519] width 568 height 40
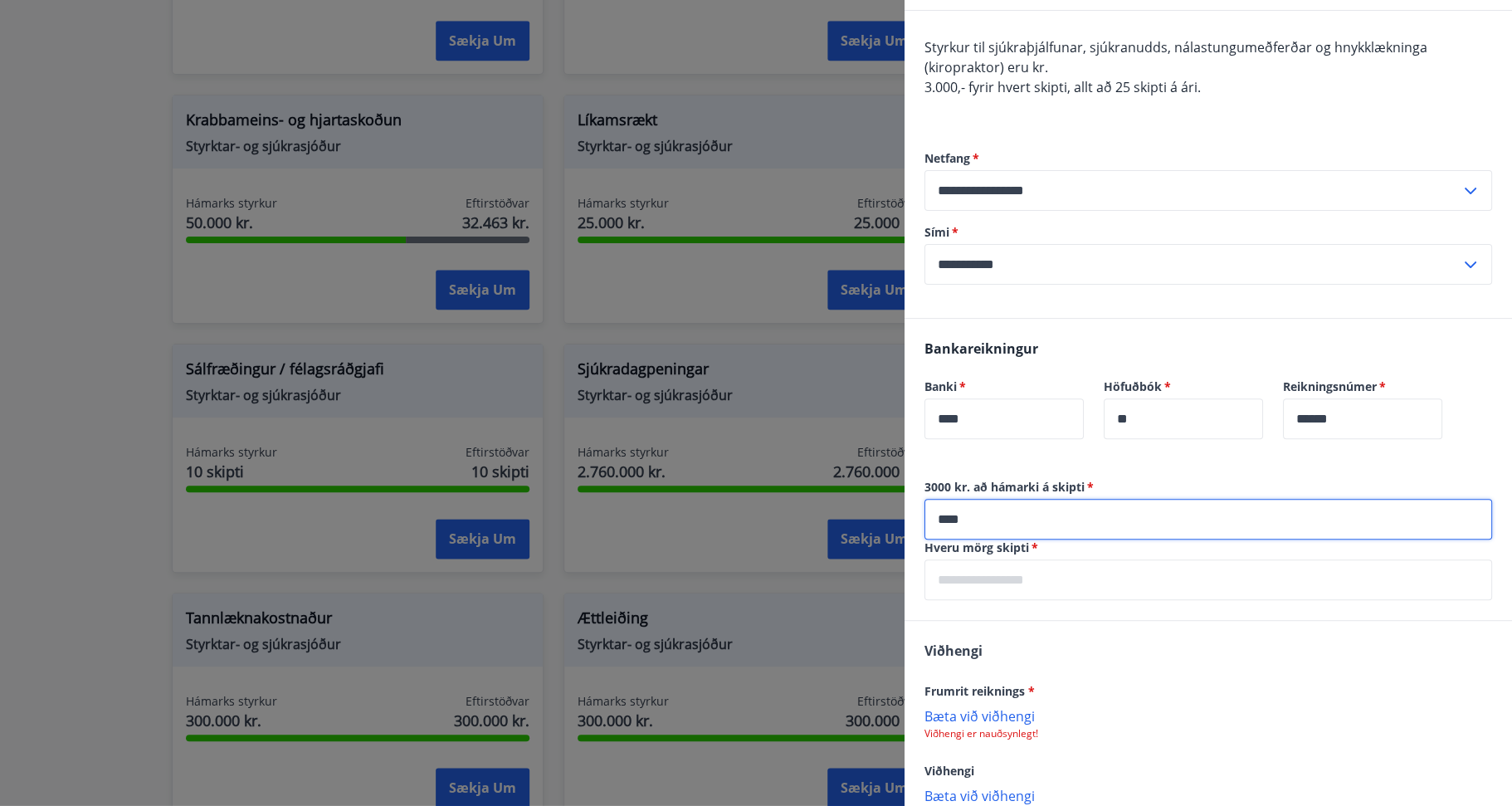
type input "****"
click at [1109, 670] on div "[PERSON_NAME] reiknings * [PERSON_NAME] við viðhengi Viðhengi er nauðsynlegt! V…" at bounding box center [1209, 722] width 608 height 203
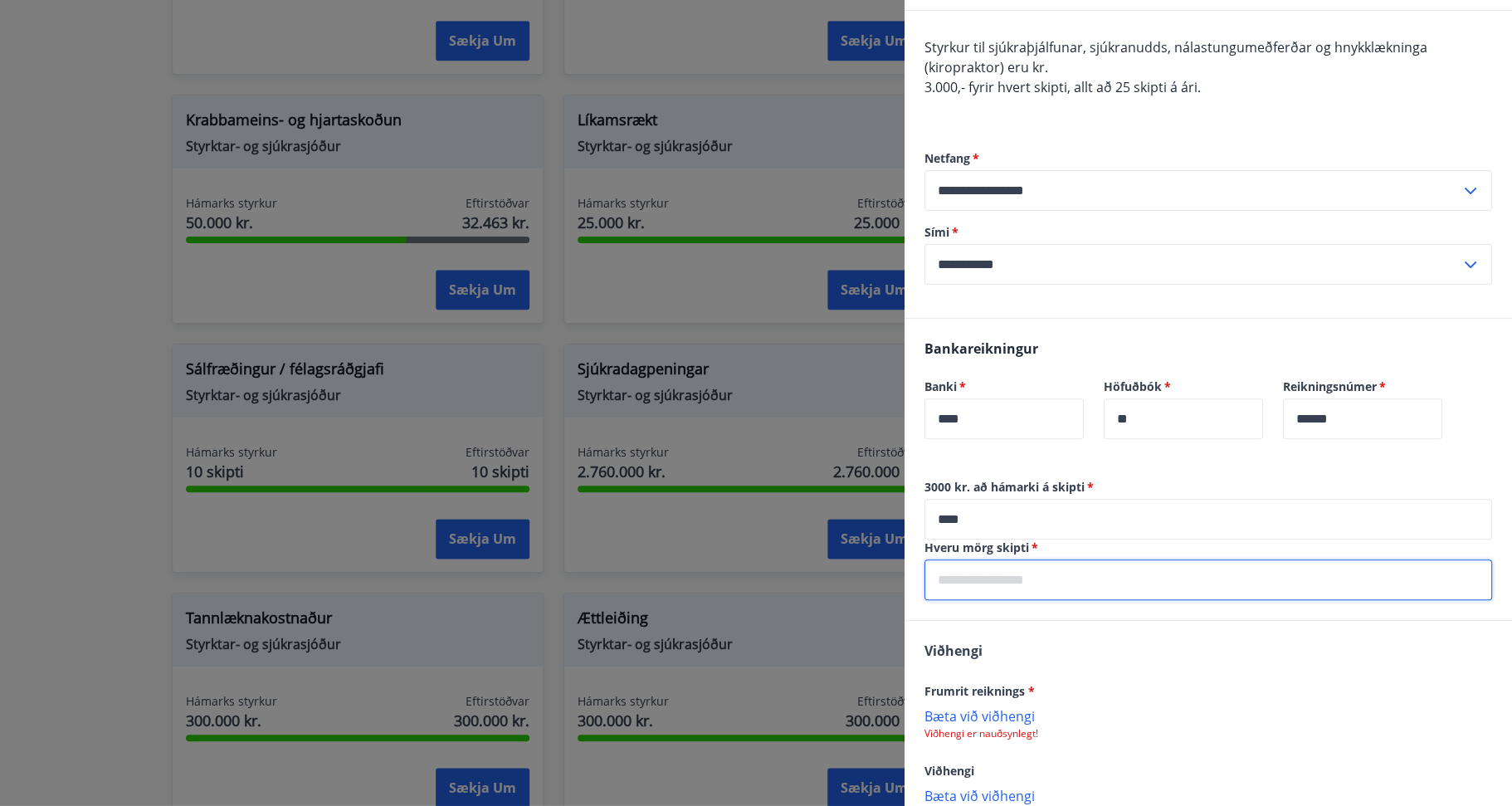
click at [973, 578] on input "text" at bounding box center [1208, 580] width 568 height 40
type input "*"
click at [1111, 657] on div "[PERSON_NAME] reiknings * [PERSON_NAME] við viðhengi Viðhengi er nauðsynlegt! V…" at bounding box center [1209, 722] width 608 height 203
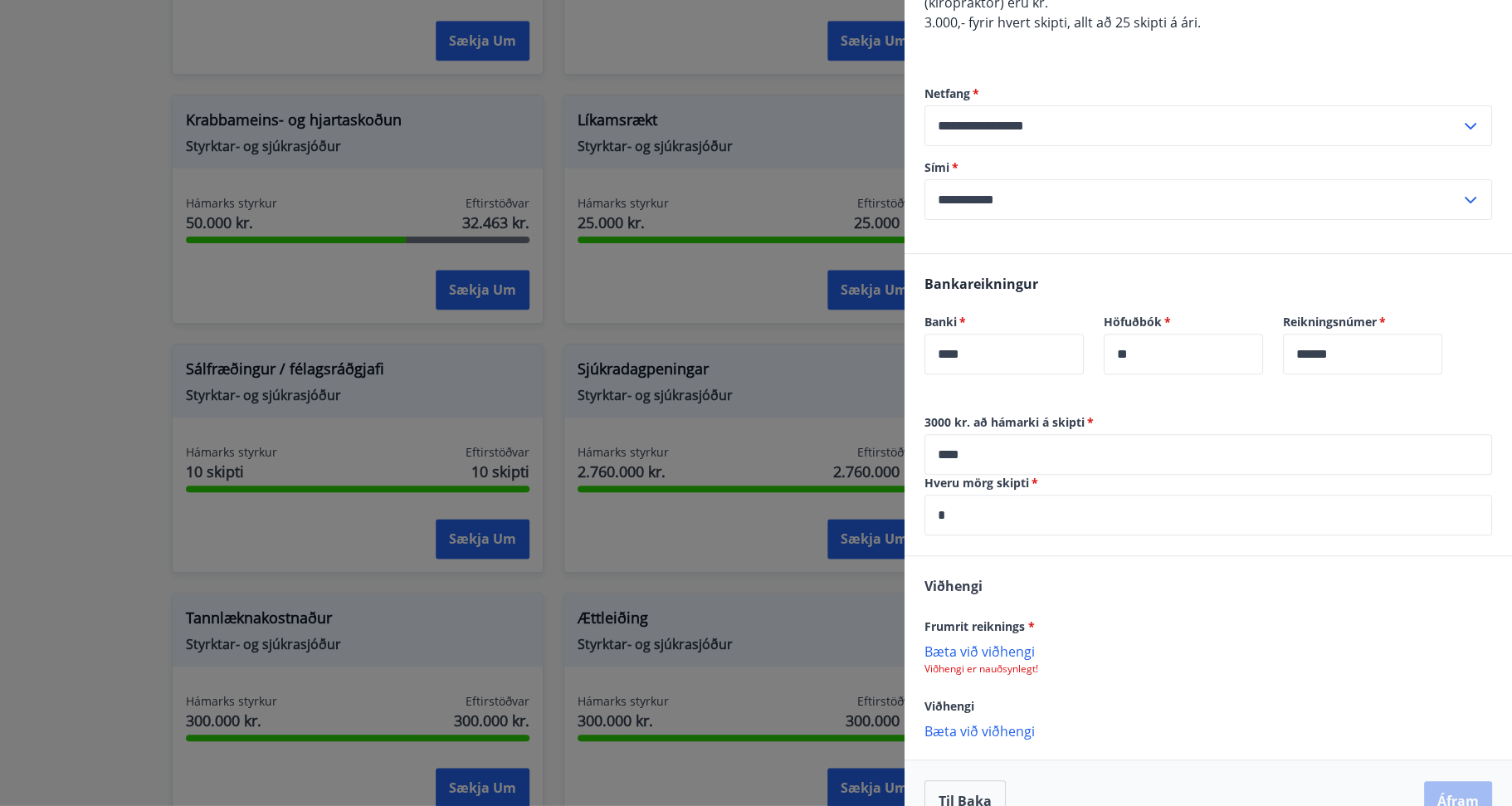
scroll to position [237, 0]
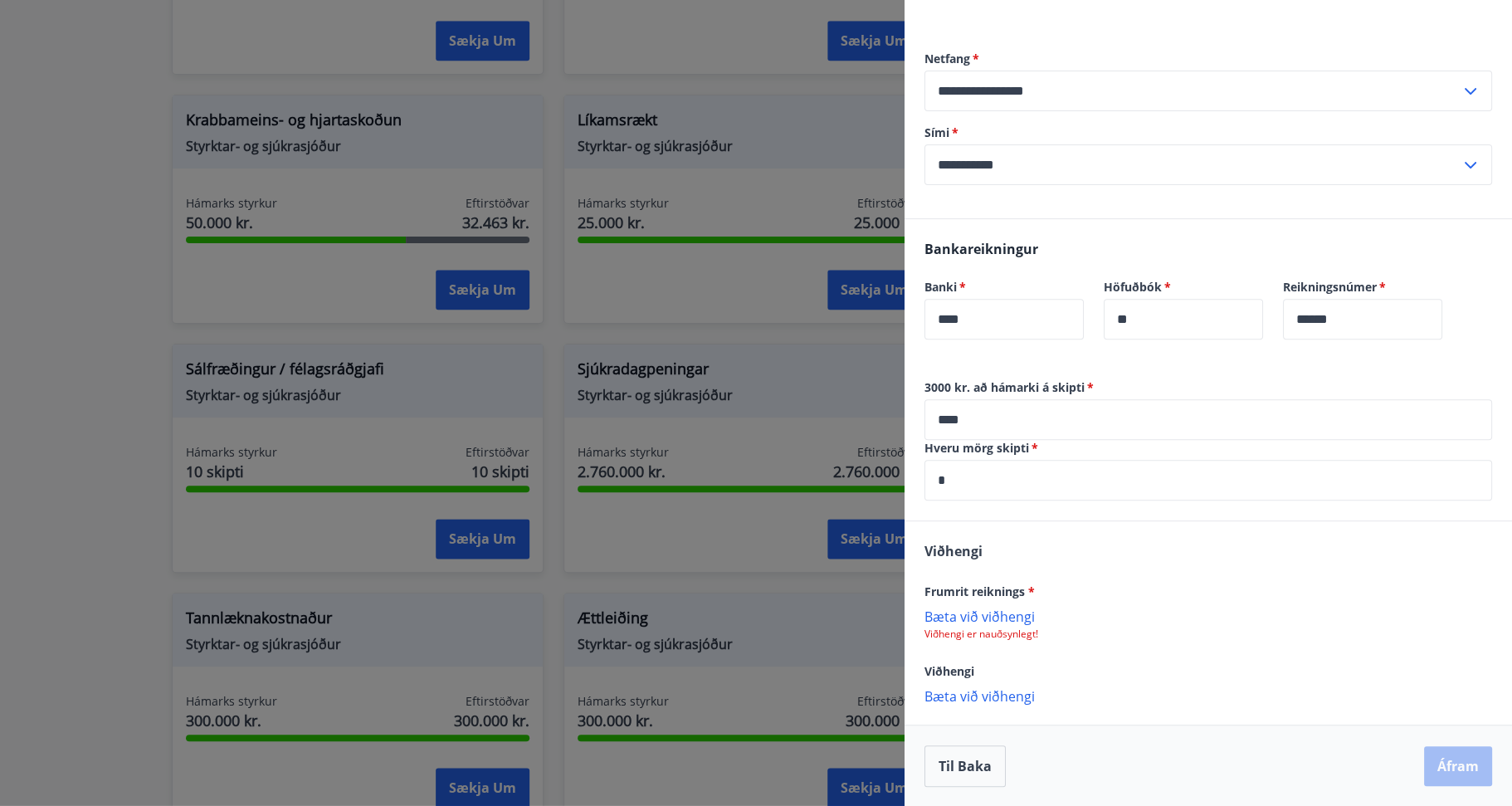
click at [943, 615] on p "Bæta við viðhengi" at bounding box center [1208, 616] width 568 height 17
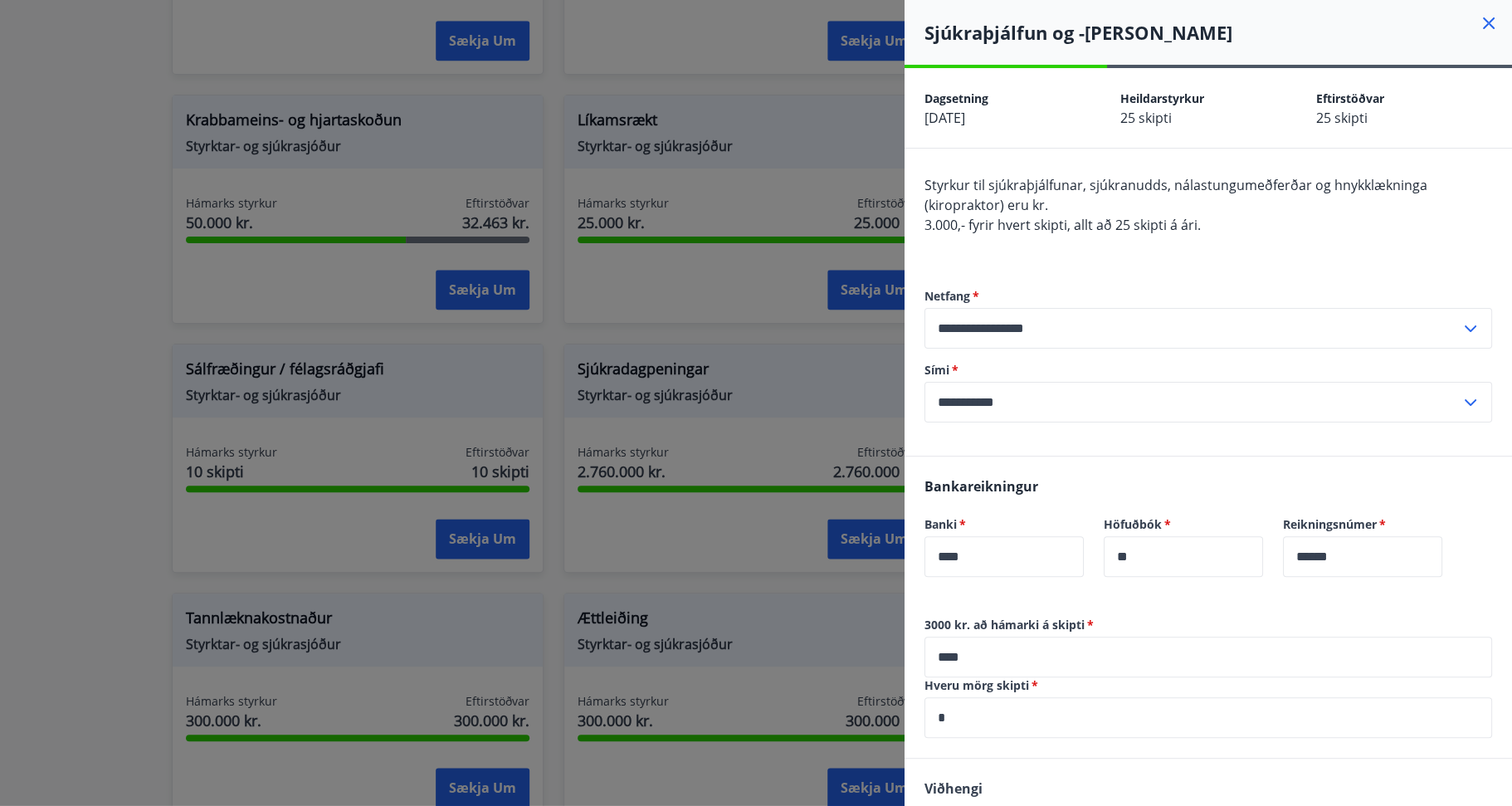
scroll to position [0, 0]
click at [1023, 404] on input "**********" at bounding box center [1192, 403] width 536 height 40
click at [1028, 350] on form "**********" at bounding box center [1208, 355] width 568 height 134
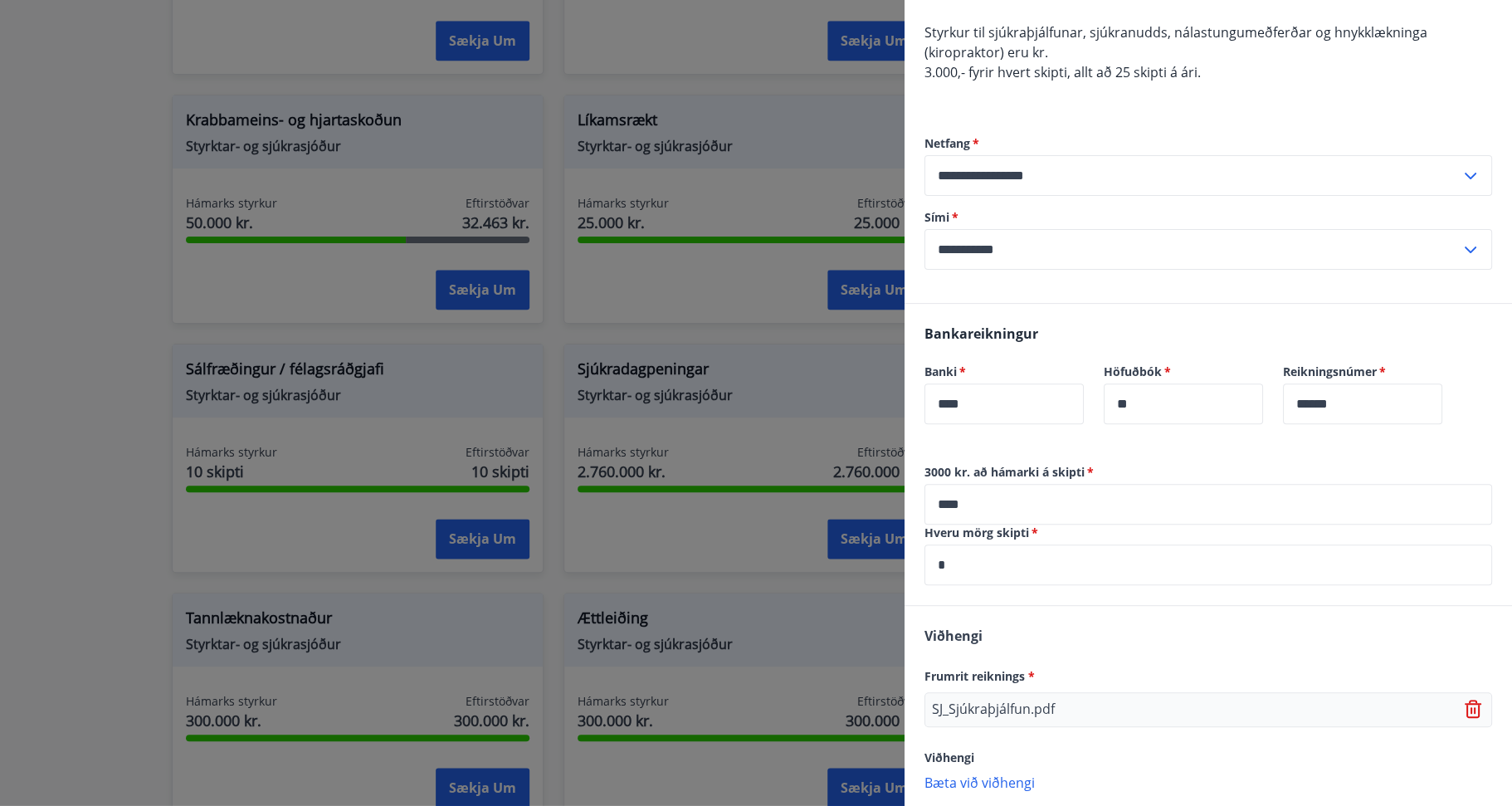
scroll to position [239, 0]
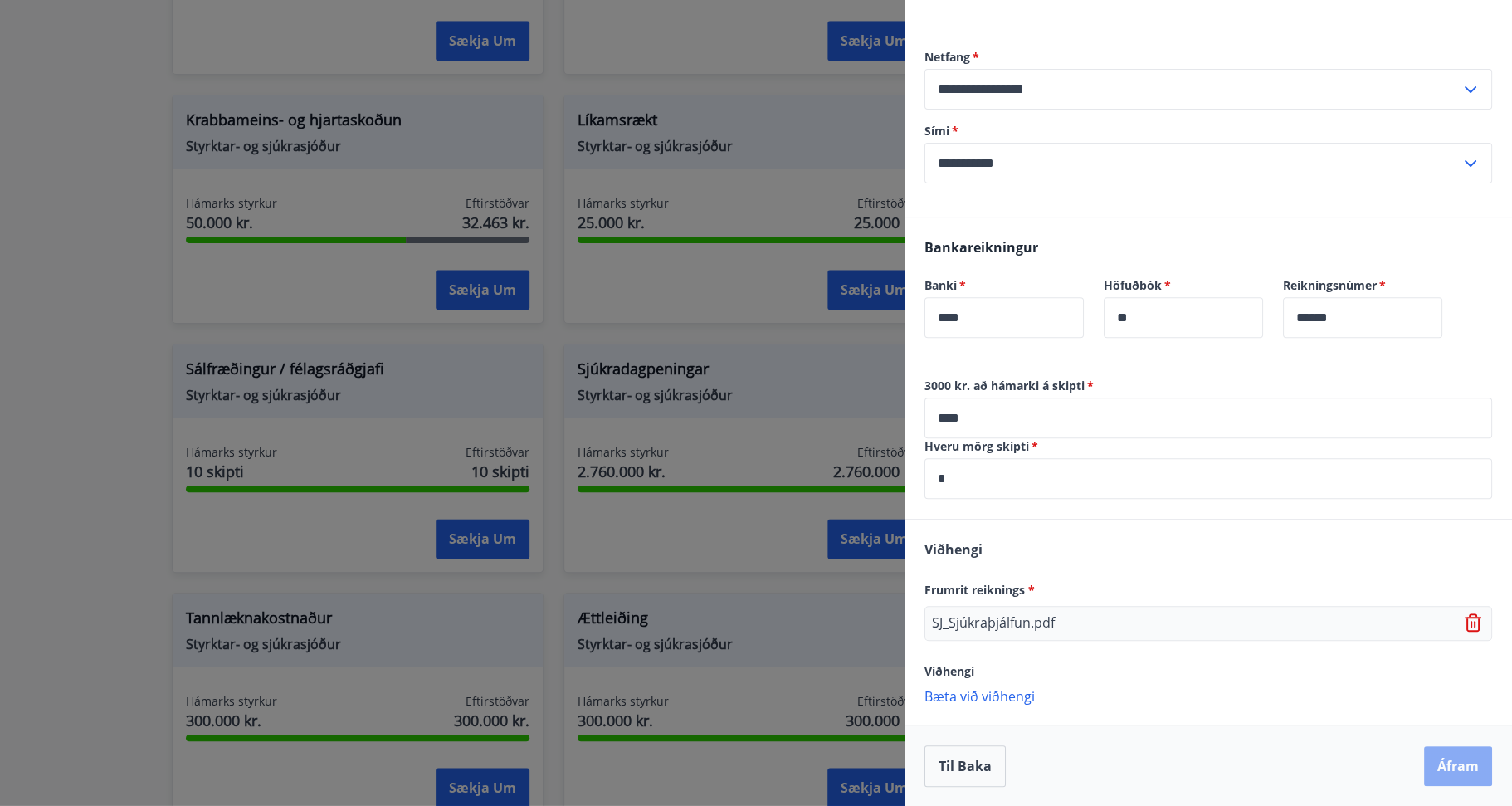
click at [1443, 759] on button "Áfram" at bounding box center [1458, 766] width 68 height 40
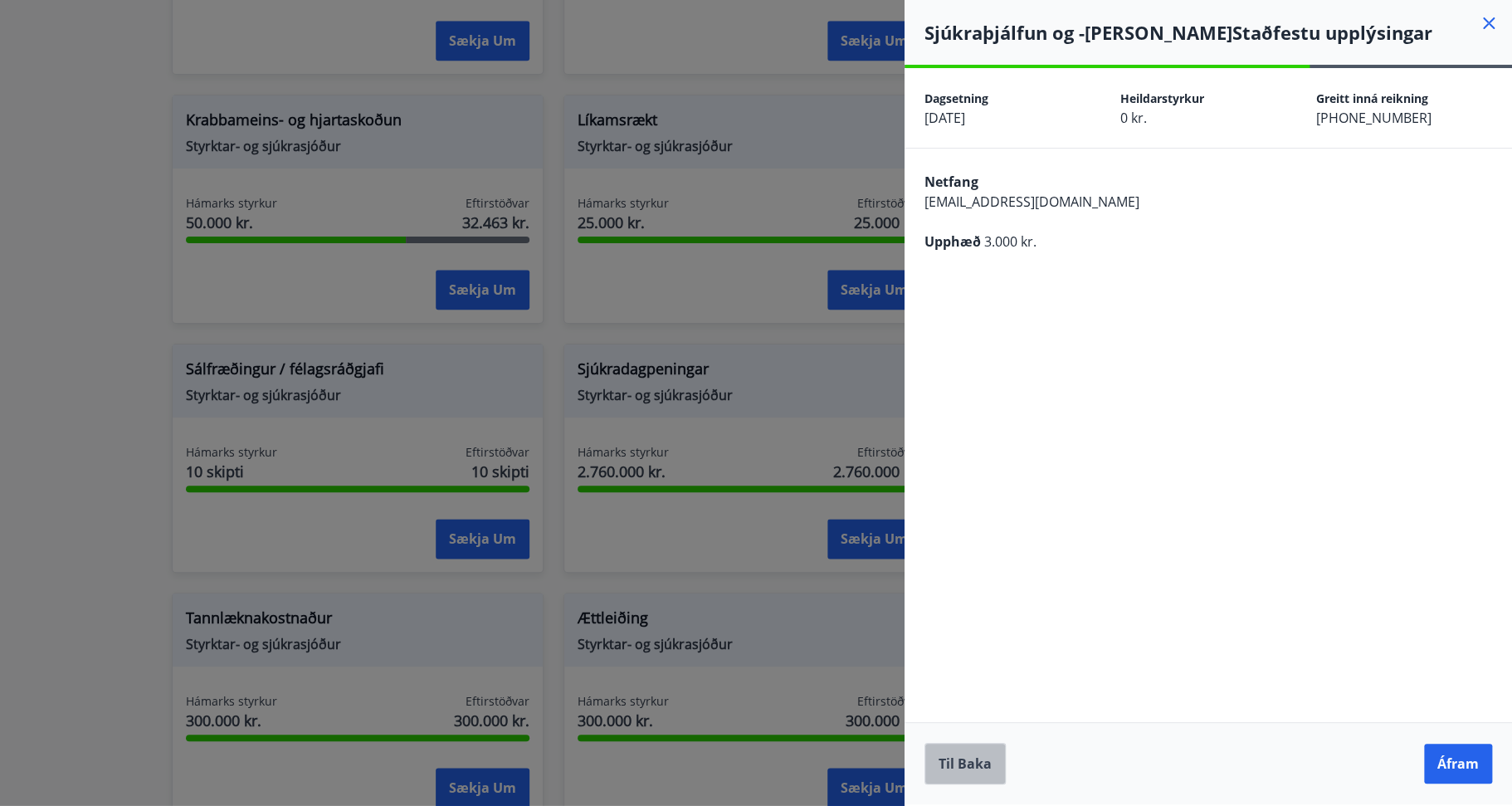
click at [976, 770] on button "Til baka" at bounding box center [965, 764] width 82 height 41
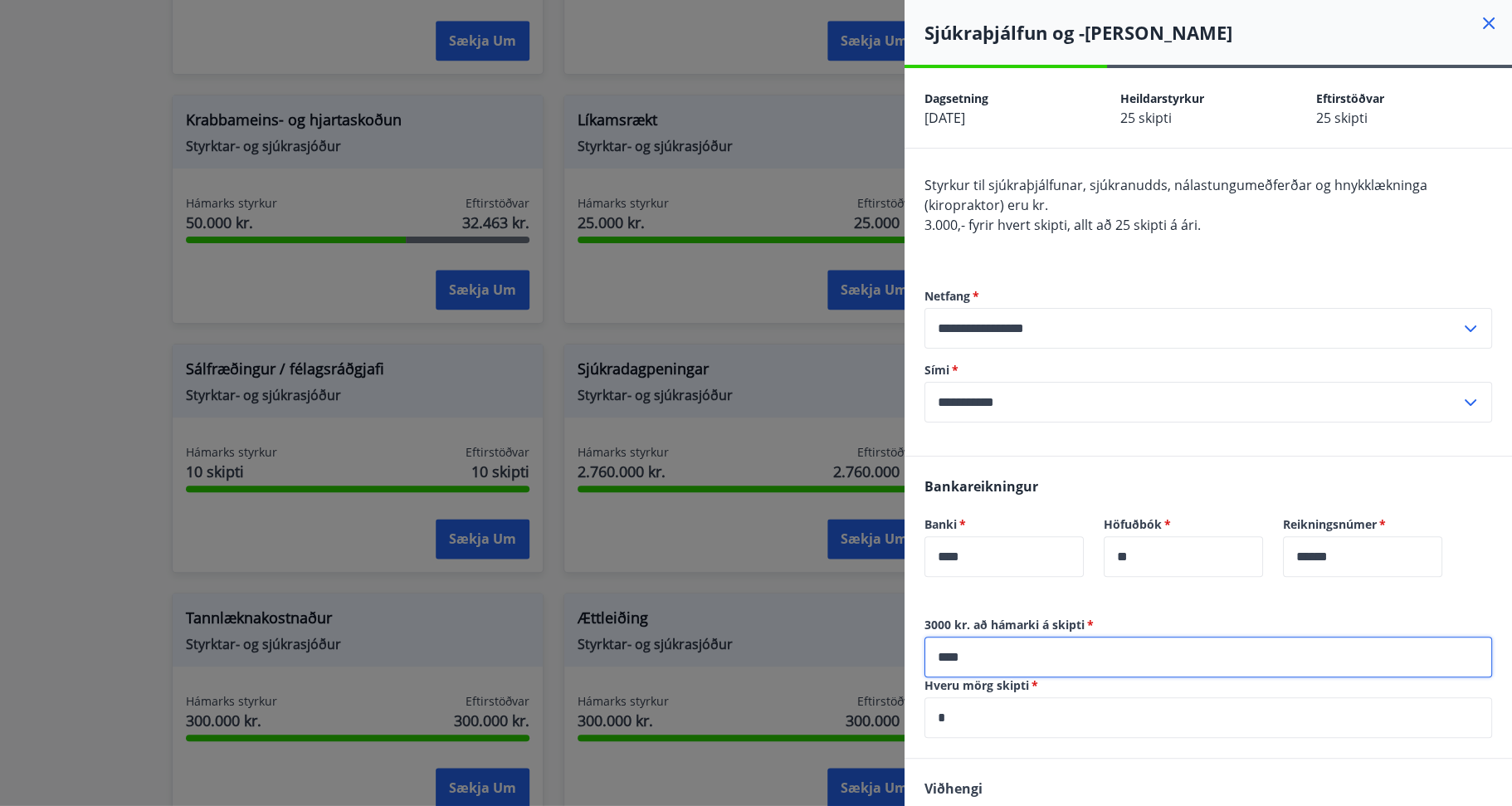
drag, startPoint x: 980, startPoint y: 661, endPoint x: 863, endPoint y: 656, distance: 117.1
click at [863, 656] on div "**********" at bounding box center [756, 403] width 1512 height 806
type input "*****"
click at [1139, 608] on div "Bankareikningur Banki   * **** ​ Höfuðbók   * ** ​ Reikningsnúmer   * ****** ​" at bounding box center [1209, 537] width 608 height 160
drag, startPoint x: 985, startPoint y: 660, endPoint x: 906, endPoint y: 659, distance: 79.0
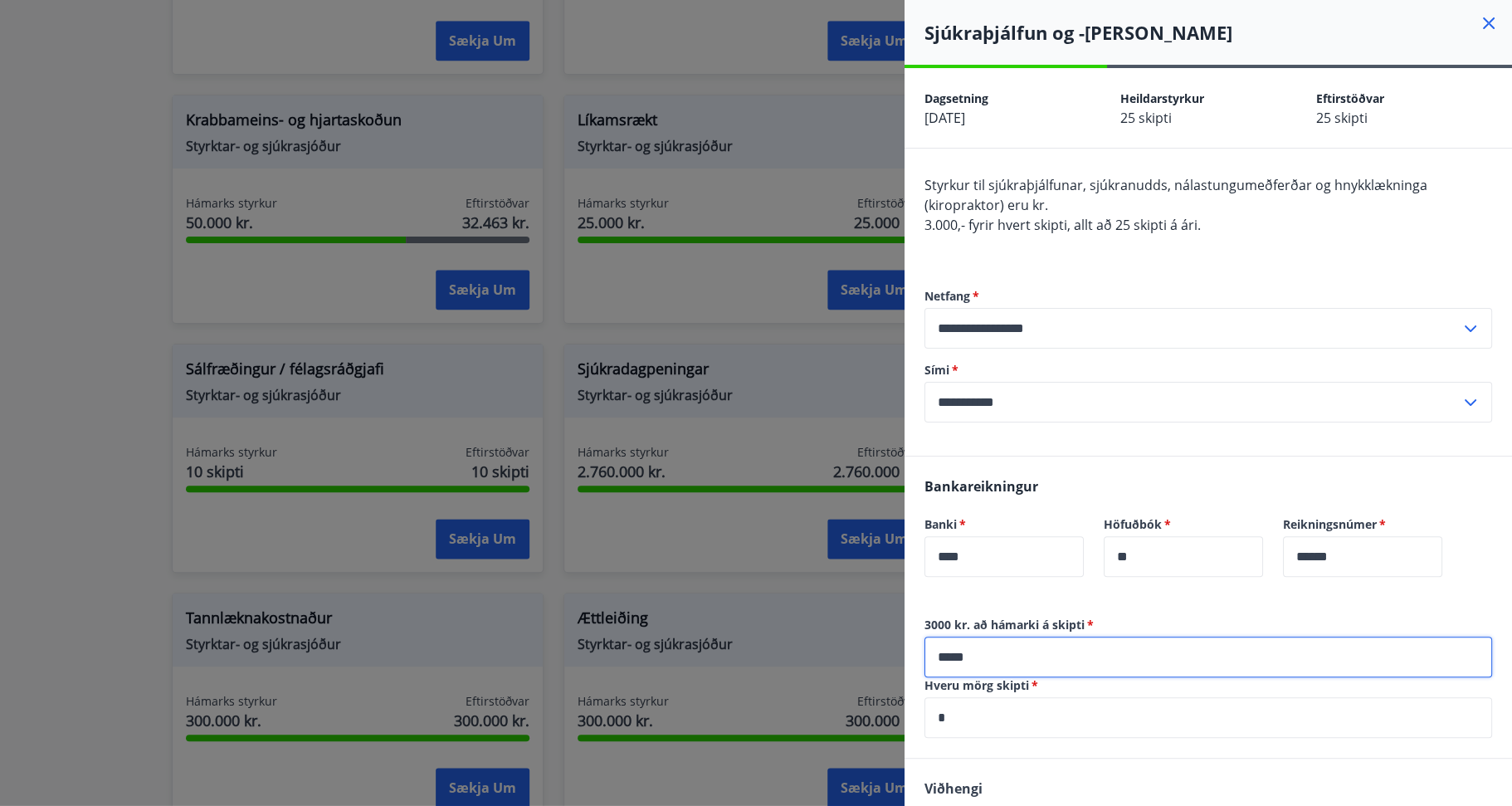
click at [906, 659] on div "3000 kr. að hámarki á skipti   * ***** ​ Hveru mörg skipti   * * ​" at bounding box center [1209, 687] width 608 height 142
click at [1016, 591] on div "Banki   * **** ​ Höfuðbók   * ** ​" at bounding box center [1103, 557] width 358 height 81
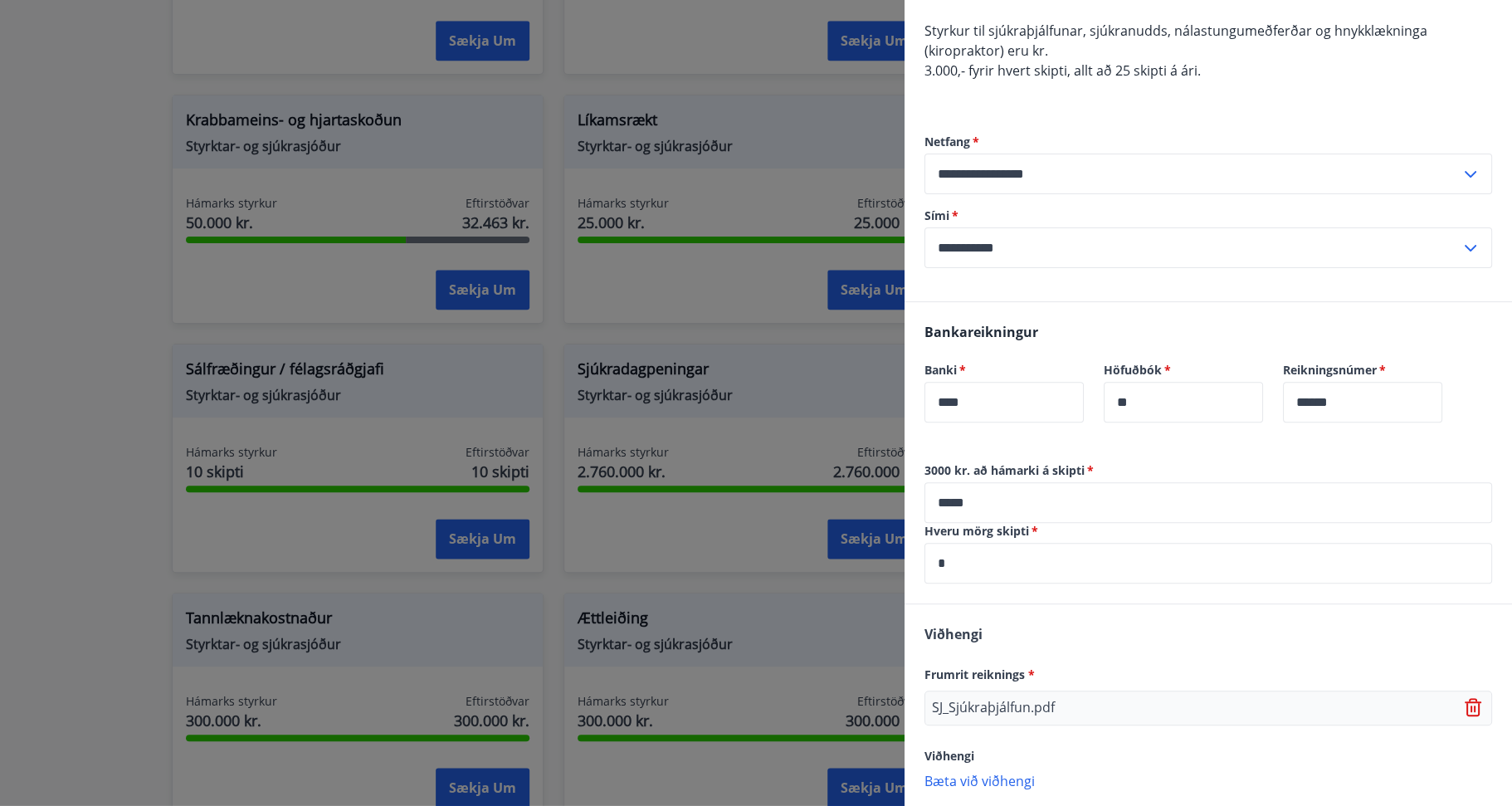
scroll to position [239, 0]
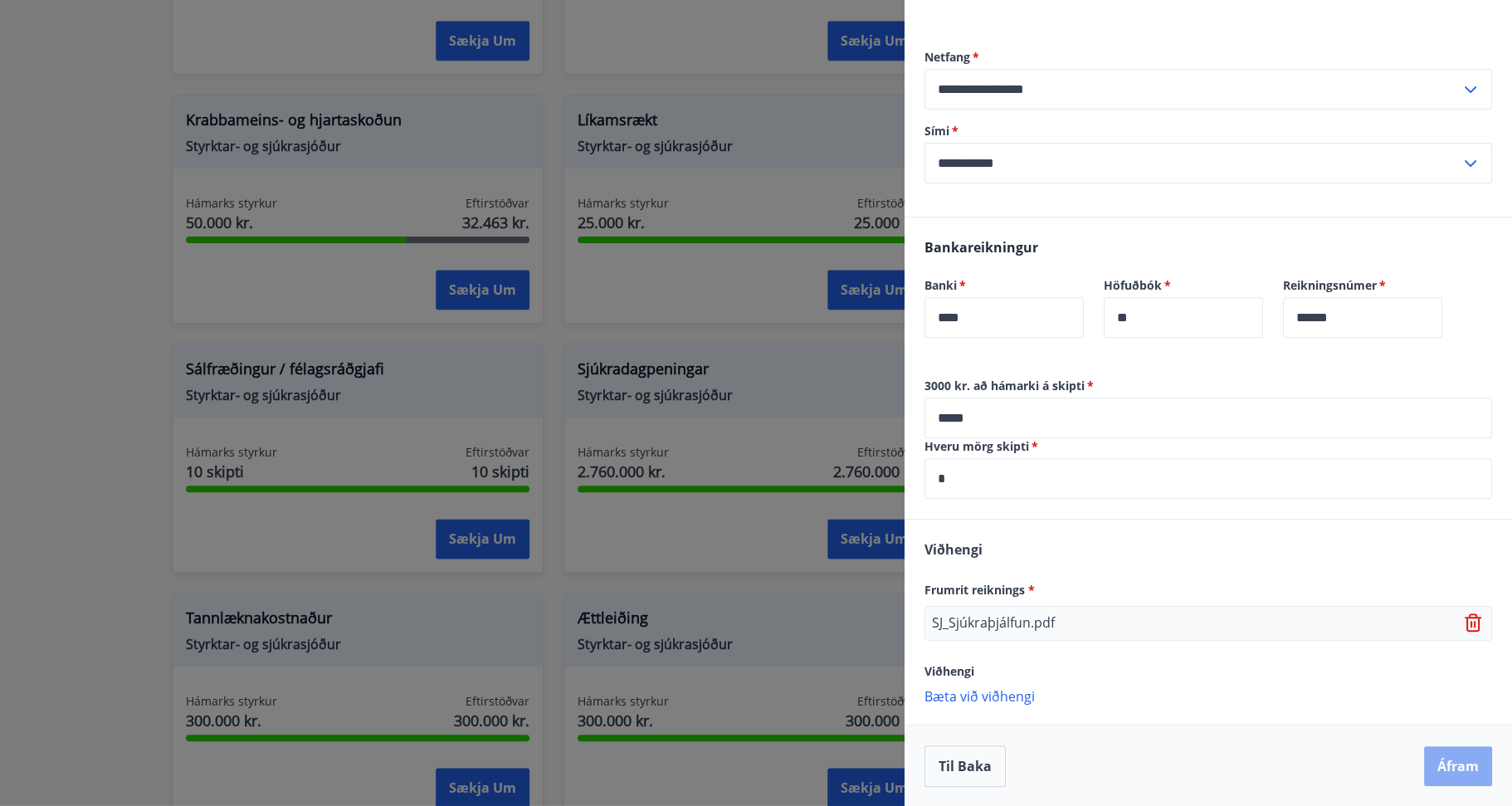
click at [1435, 763] on button "Áfram" at bounding box center [1458, 766] width 68 height 40
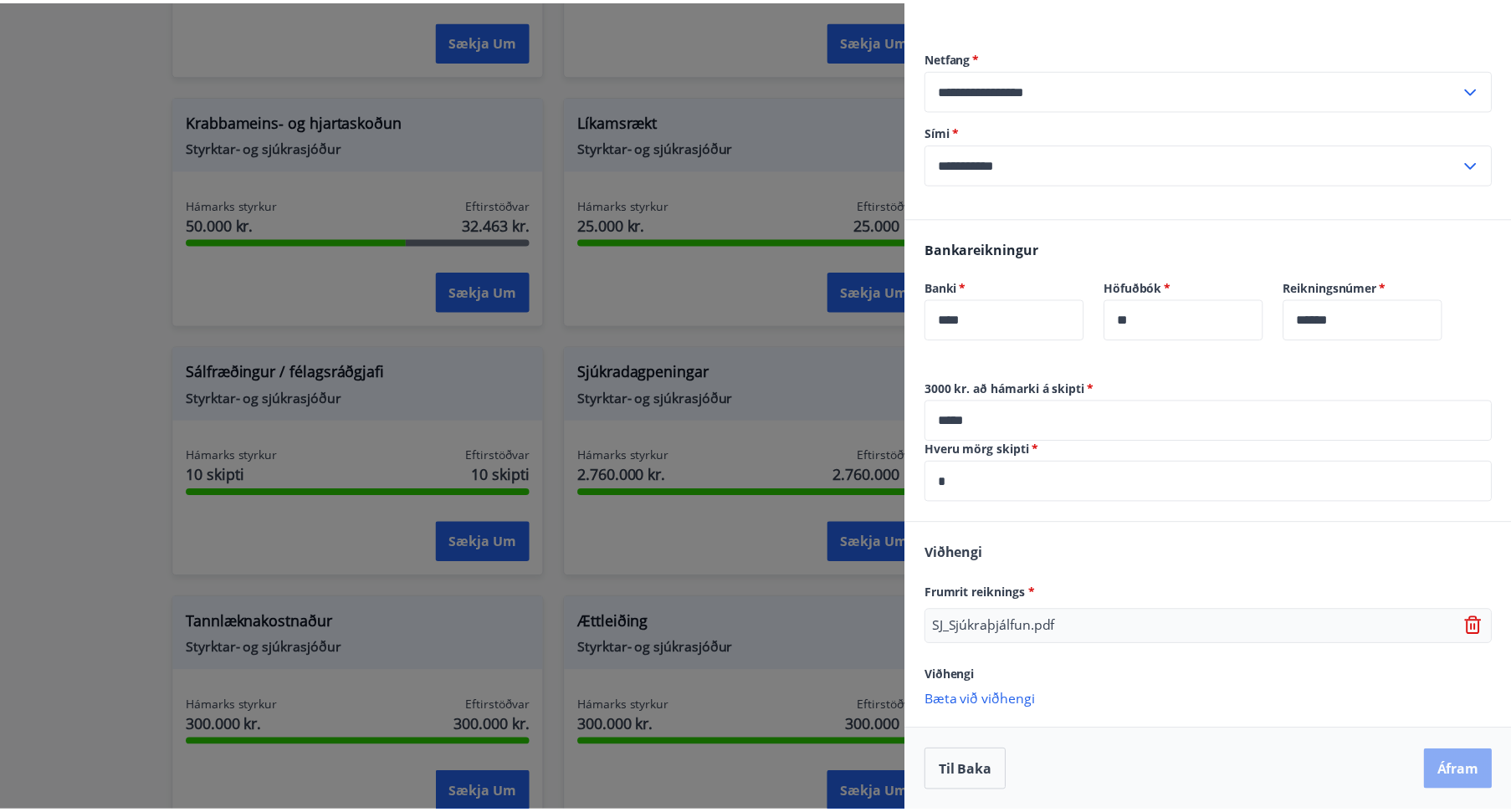
scroll to position [0, 0]
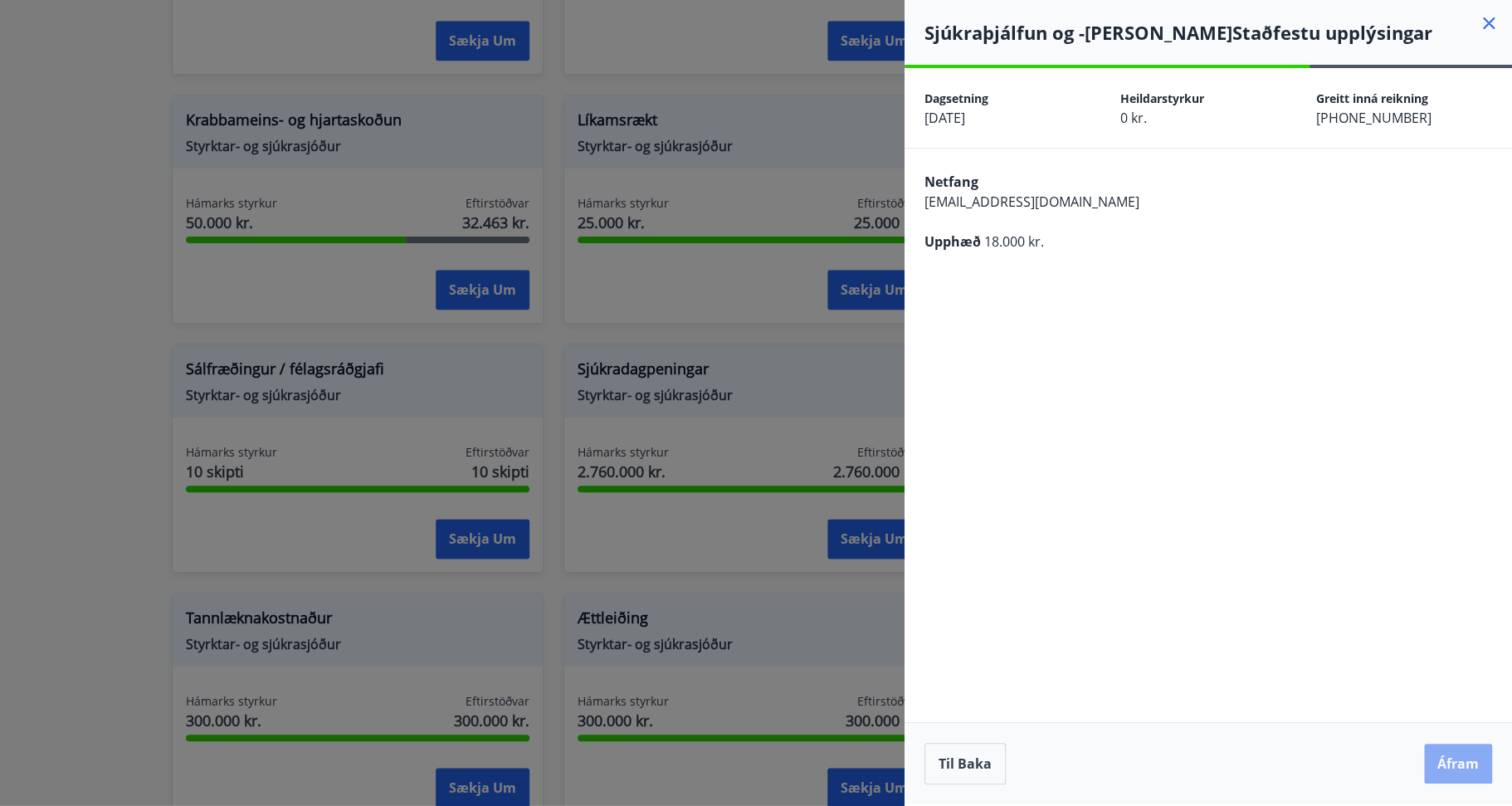
click at [1461, 763] on button "Áfram" at bounding box center [1458, 764] width 68 height 40
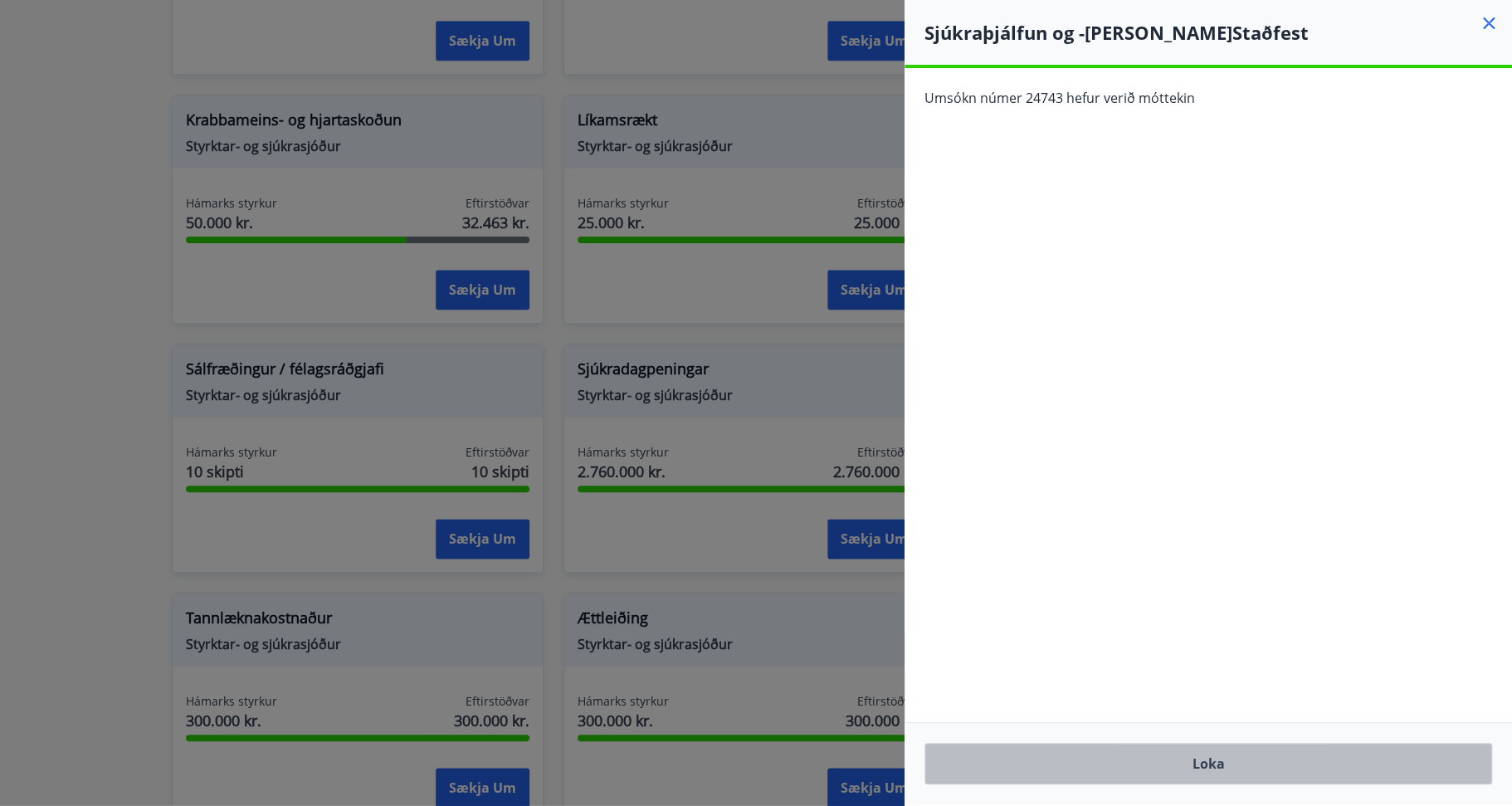
click at [1190, 759] on button "Loka" at bounding box center [1208, 764] width 568 height 41
